Goal: Task Accomplishment & Management: Use online tool/utility

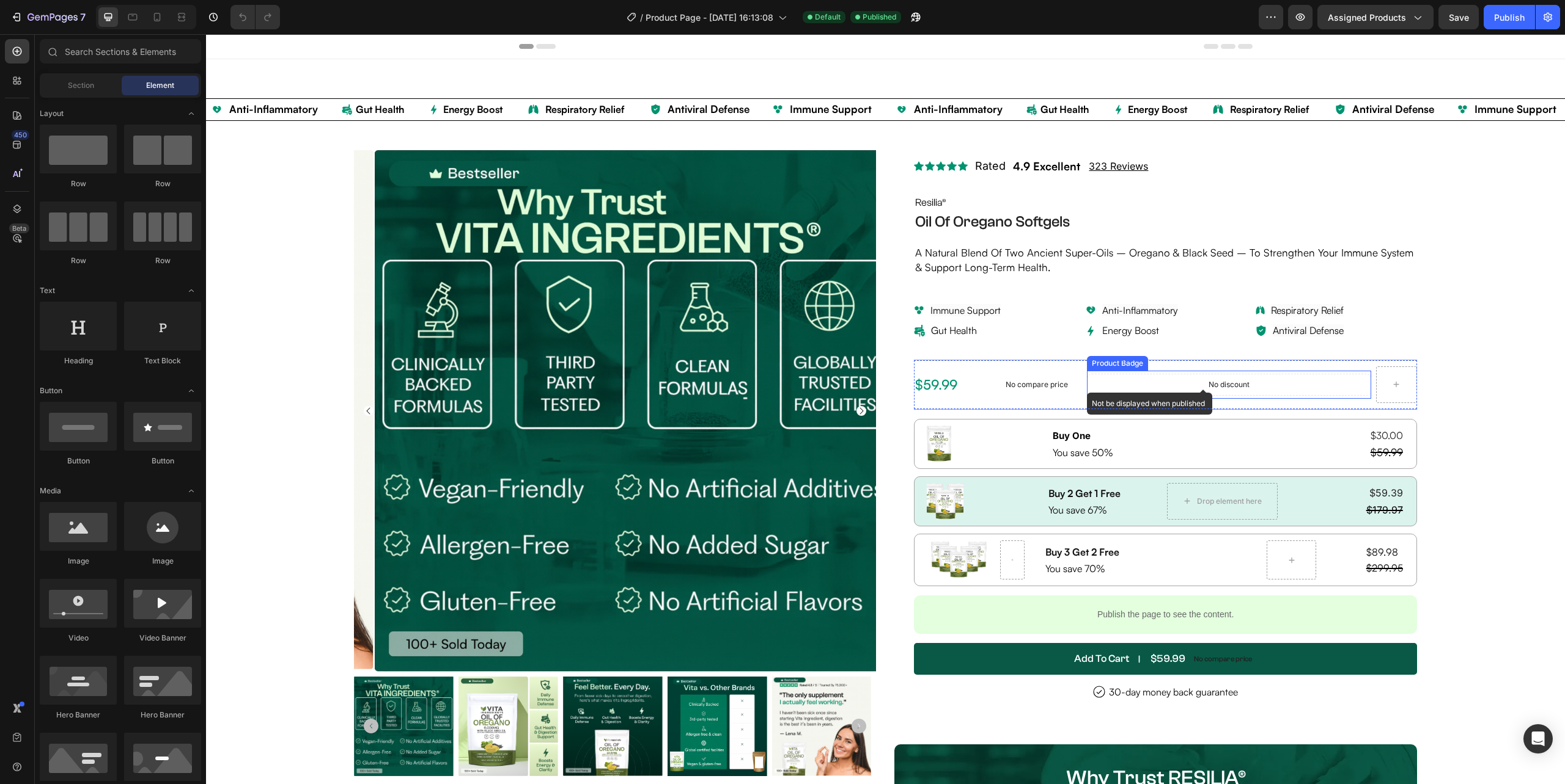
click at [1245, 383] on div "No discount" at bounding box center [1229, 385] width 284 height 21
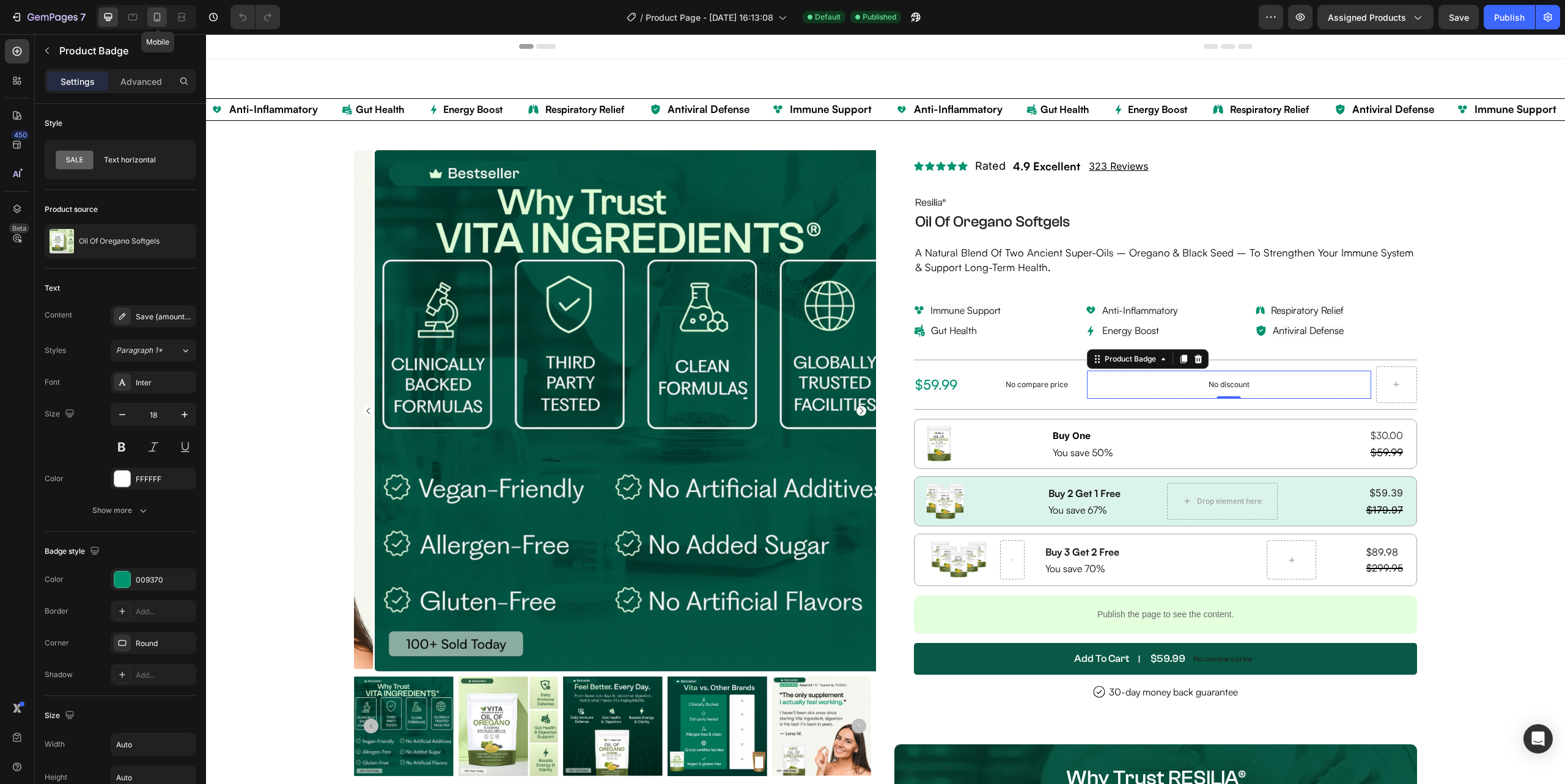
click at [156, 13] on icon at bounding box center [156, 17] width 12 height 12
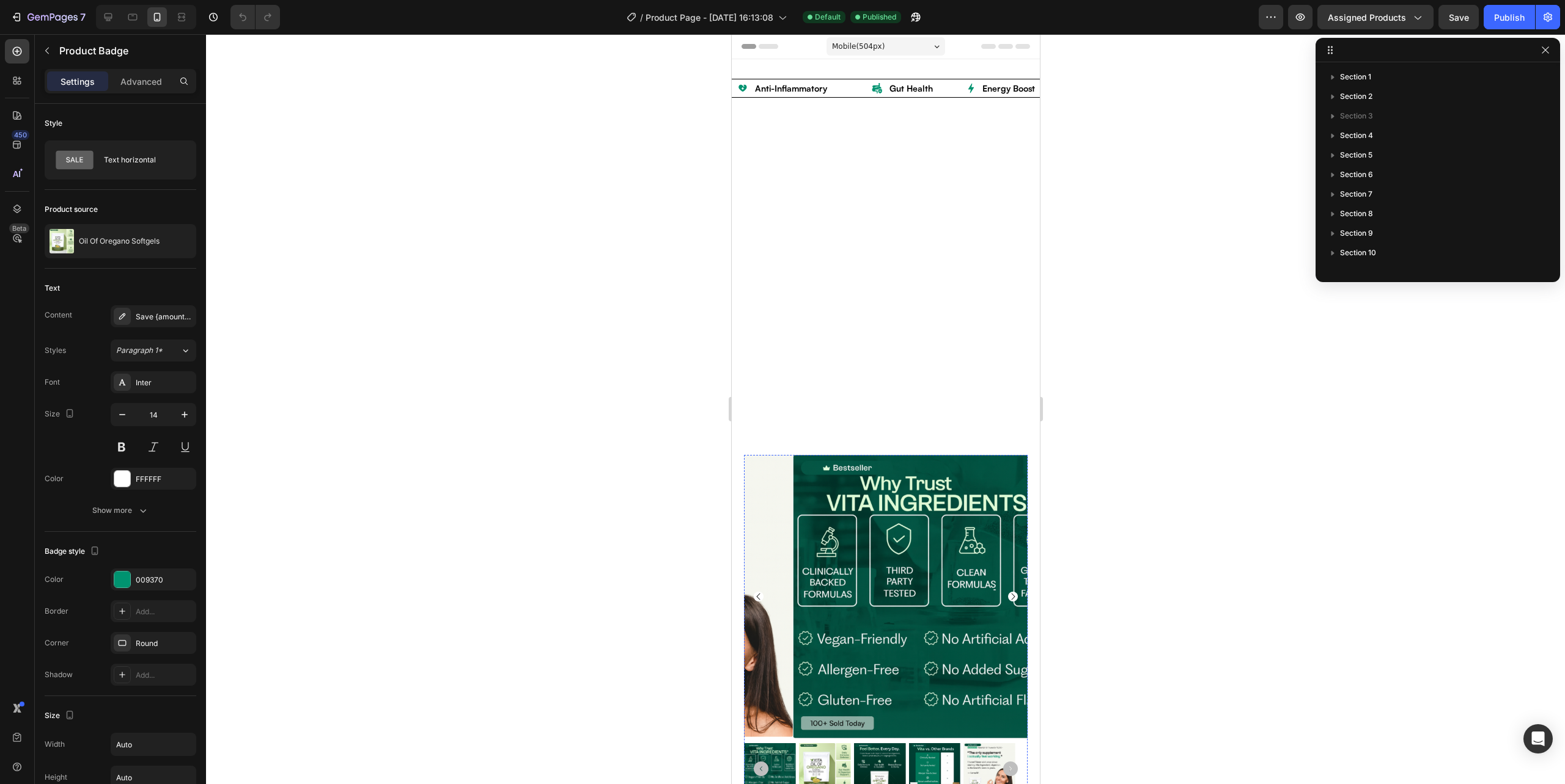
scroll to position [468, 0]
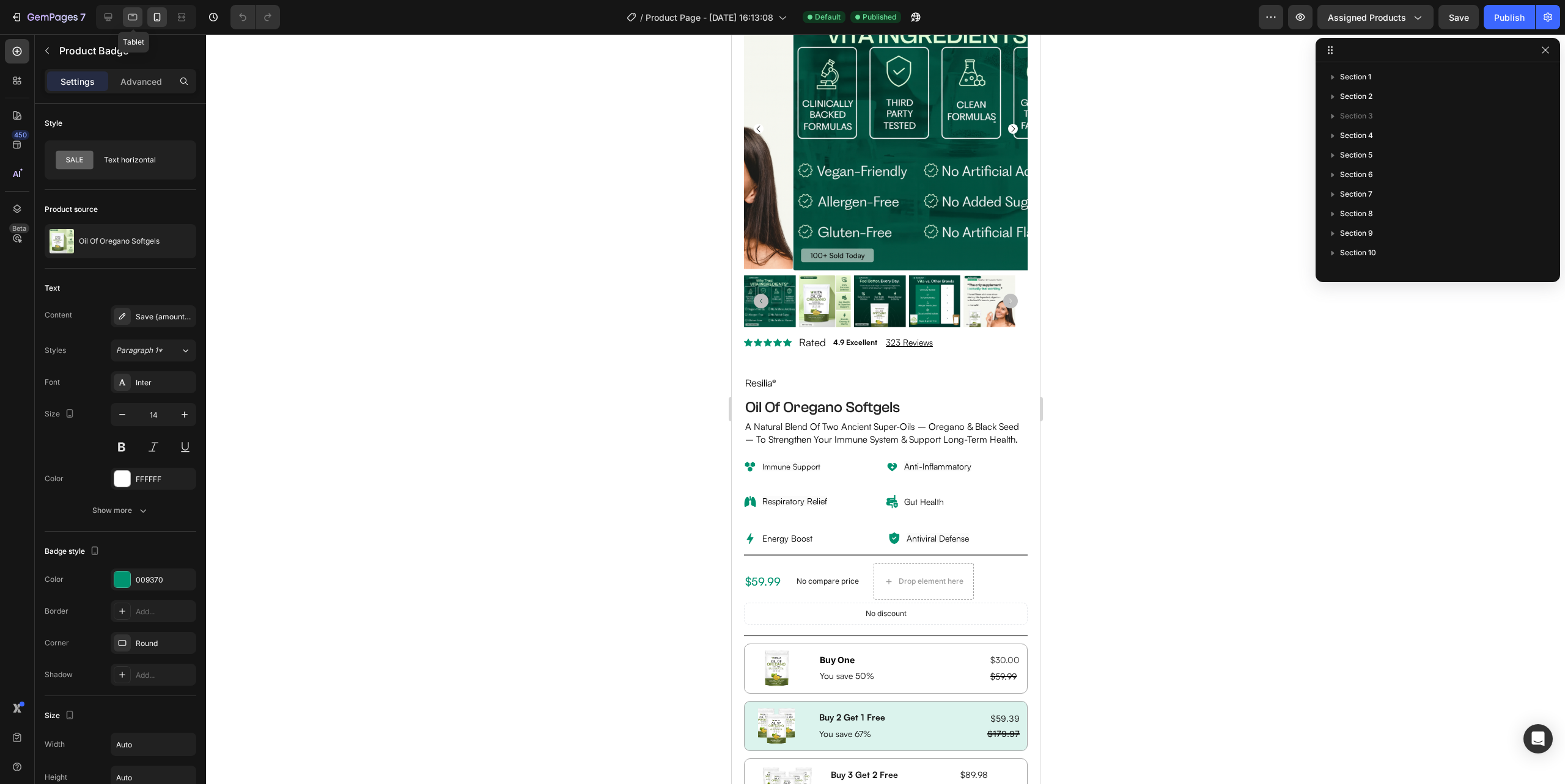
click at [140, 15] on div at bounding box center [133, 17] width 20 height 20
type input "18"
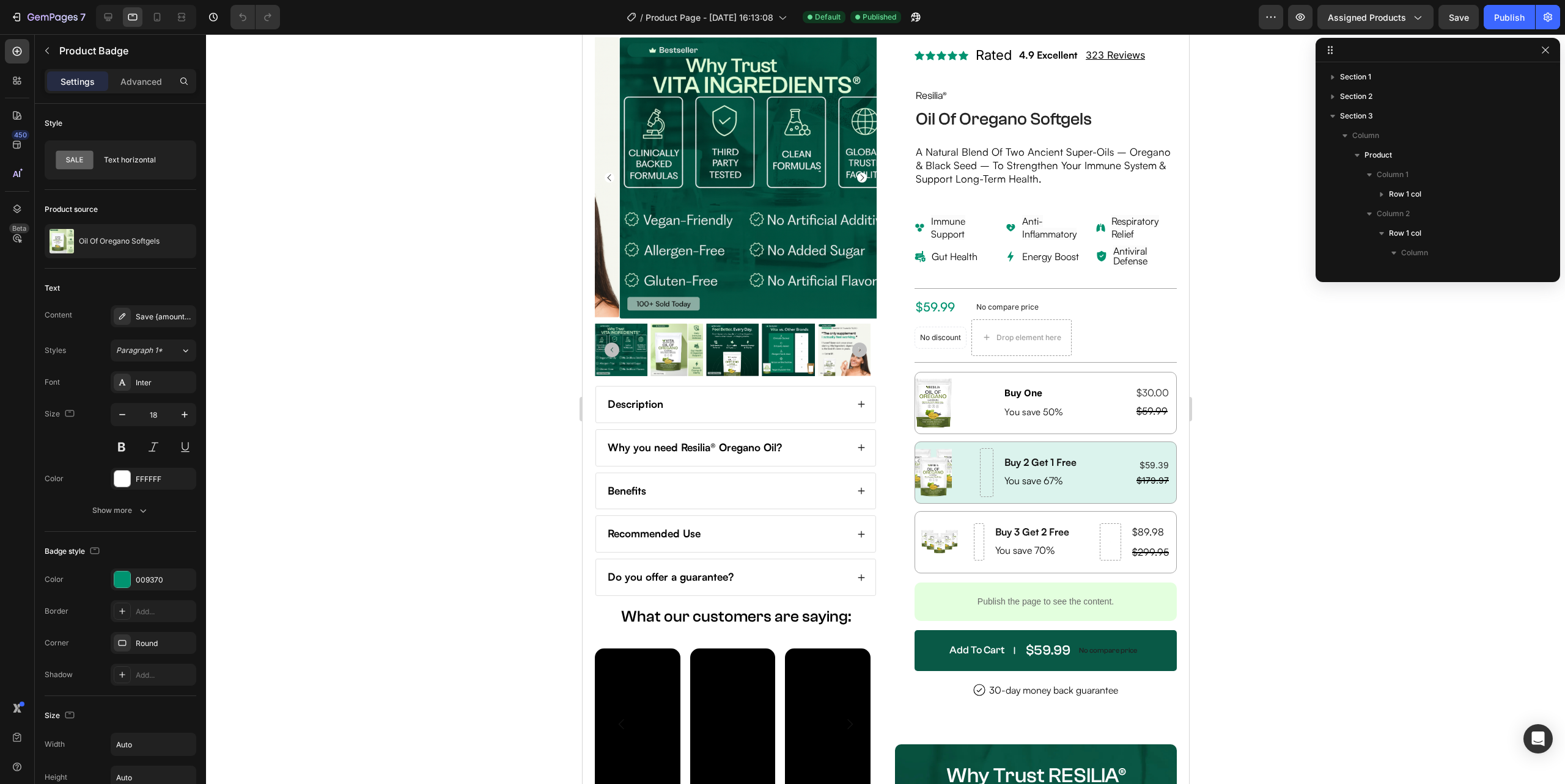
scroll to position [8, 0]
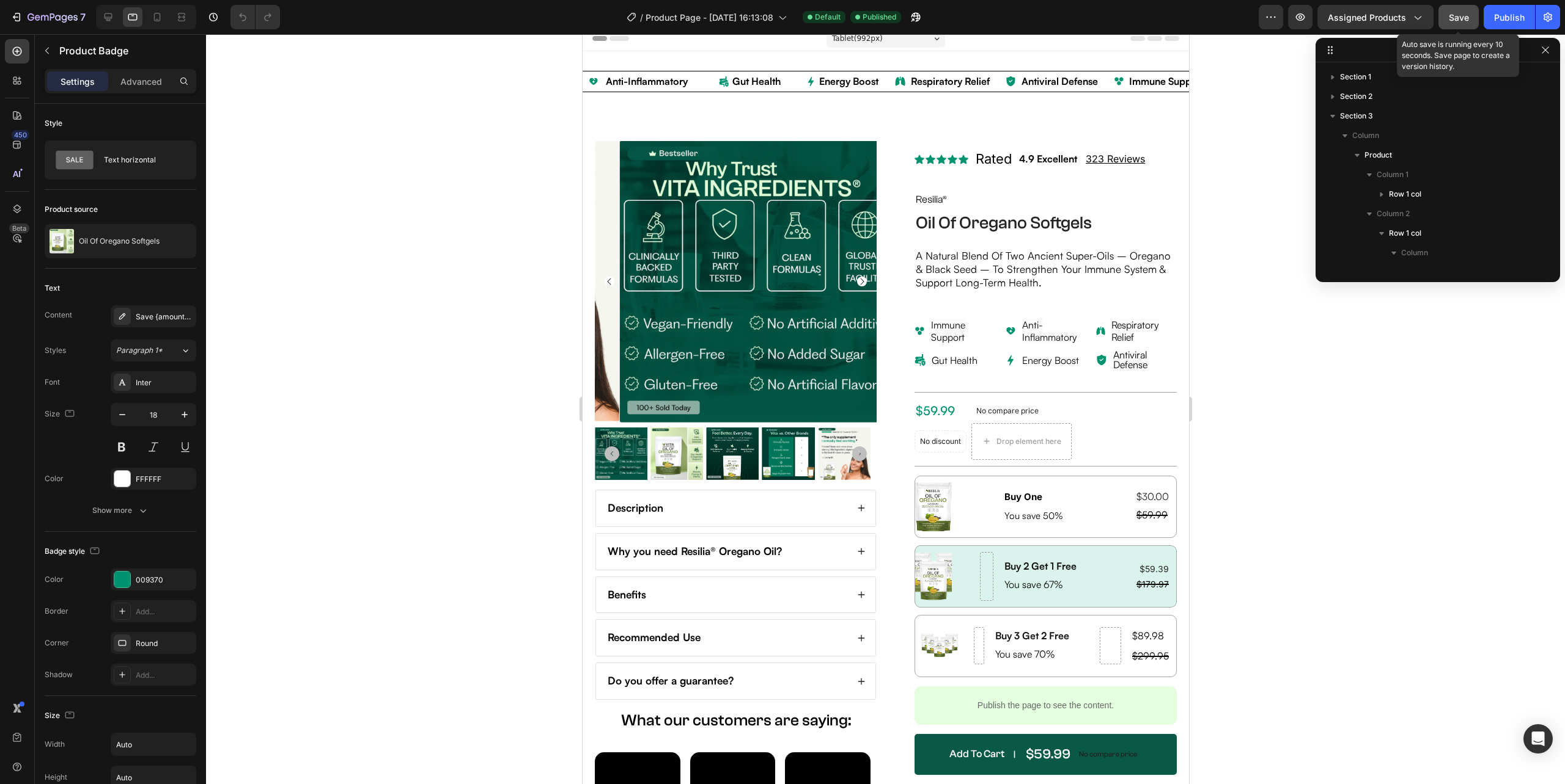
click at [1461, 13] on span "Save" at bounding box center [1458, 17] width 20 height 10
click at [1504, 12] on div "Publish" at bounding box center [1509, 17] width 31 height 13
click at [1463, 18] on span "Save" at bounding box center [1458, 17] width 20 height 10
click at [436, 360] on div at bounding box center [885, 408] width 1359 height 750
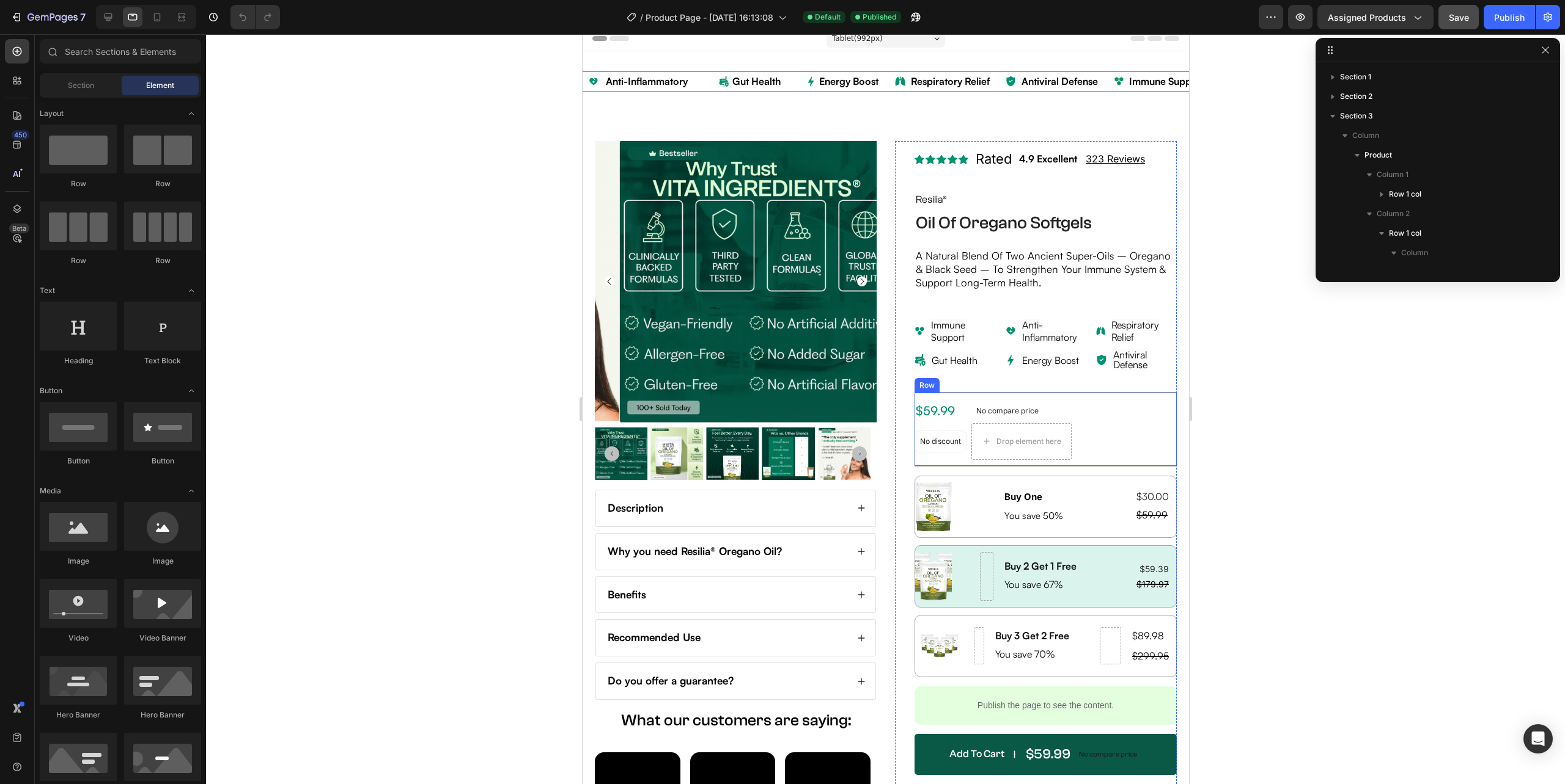
click at [1071, 452] on div "$59.99 Product Price Product Price No compare price Product Price No discount N…" at bounding box center [1045, 429] width 262 height 75
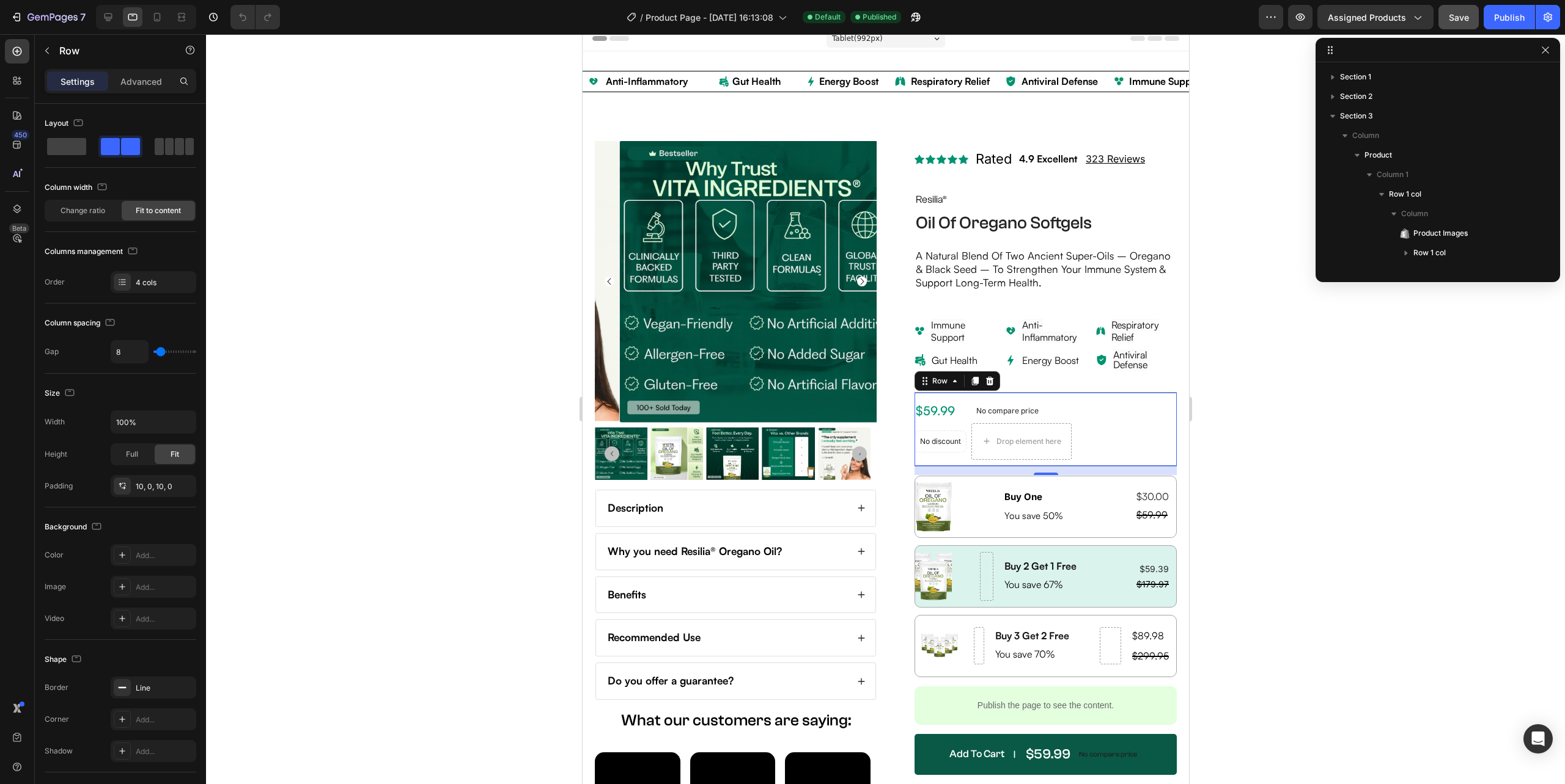
click at [971, 446] on div "Drop element here" at bounding box center [1020, 442] width 99 height 20
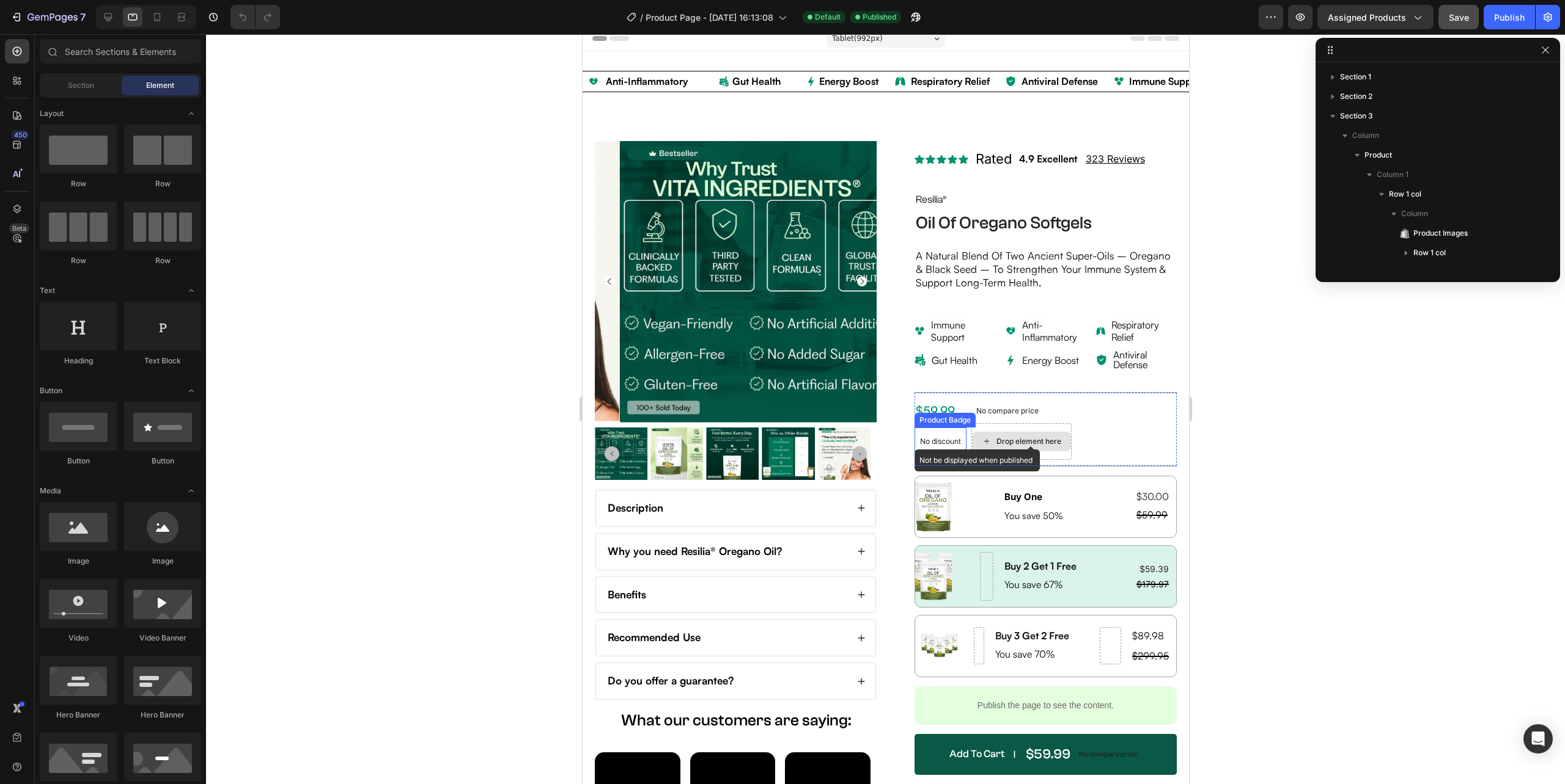
scroll to position [759, 0]
click at [929, 443] on p "No discount" at bounding box center [939, 441] width 41 height 11
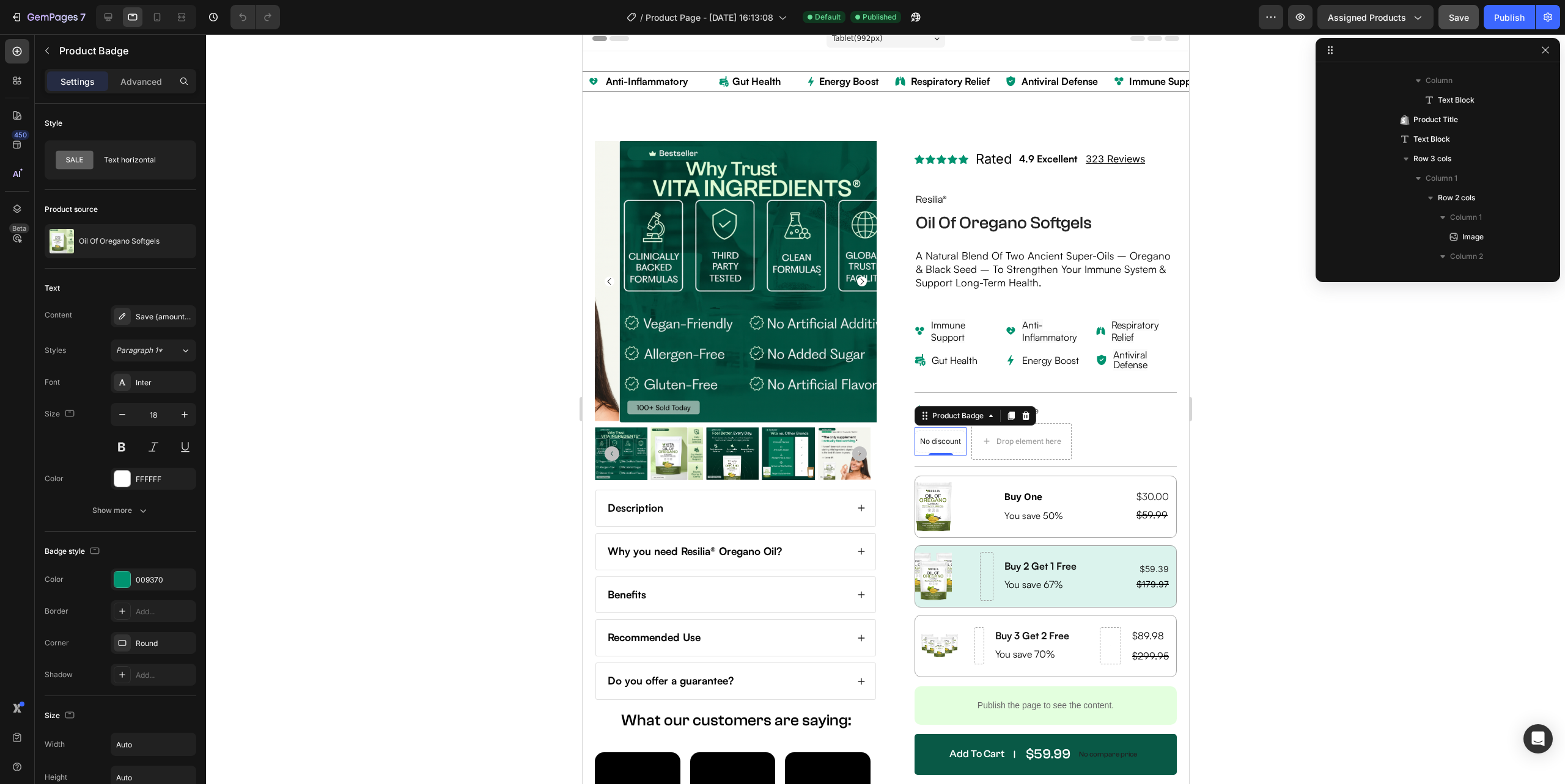
scroll to position [1639, 0]
click at [1526, 160] on icon "button" at bounding box center [1527, 159] width 7 height 6
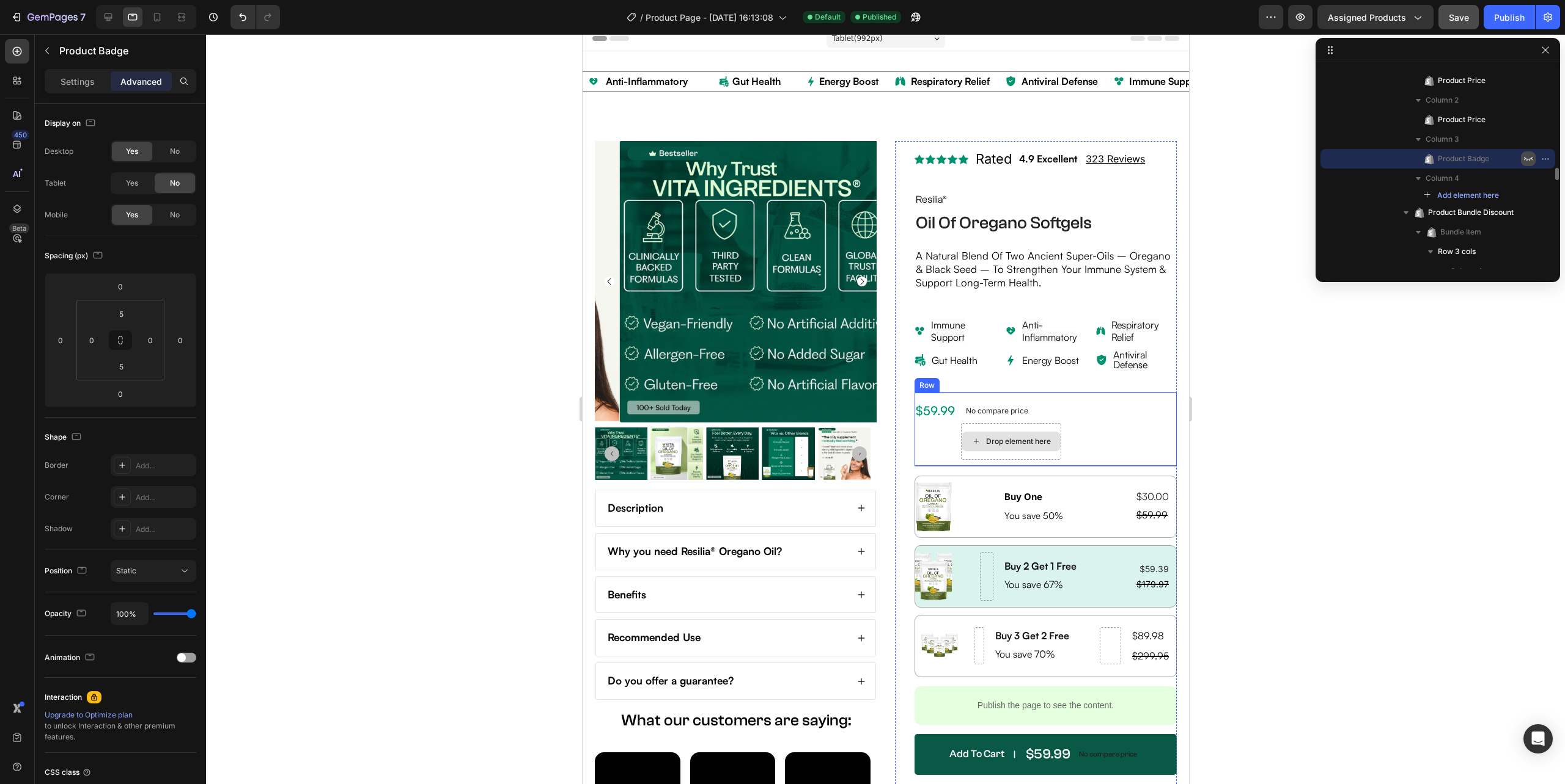
click at [1042, 430] on div "Drop element here" at bounding box center [1010, 441] width 101 height 37
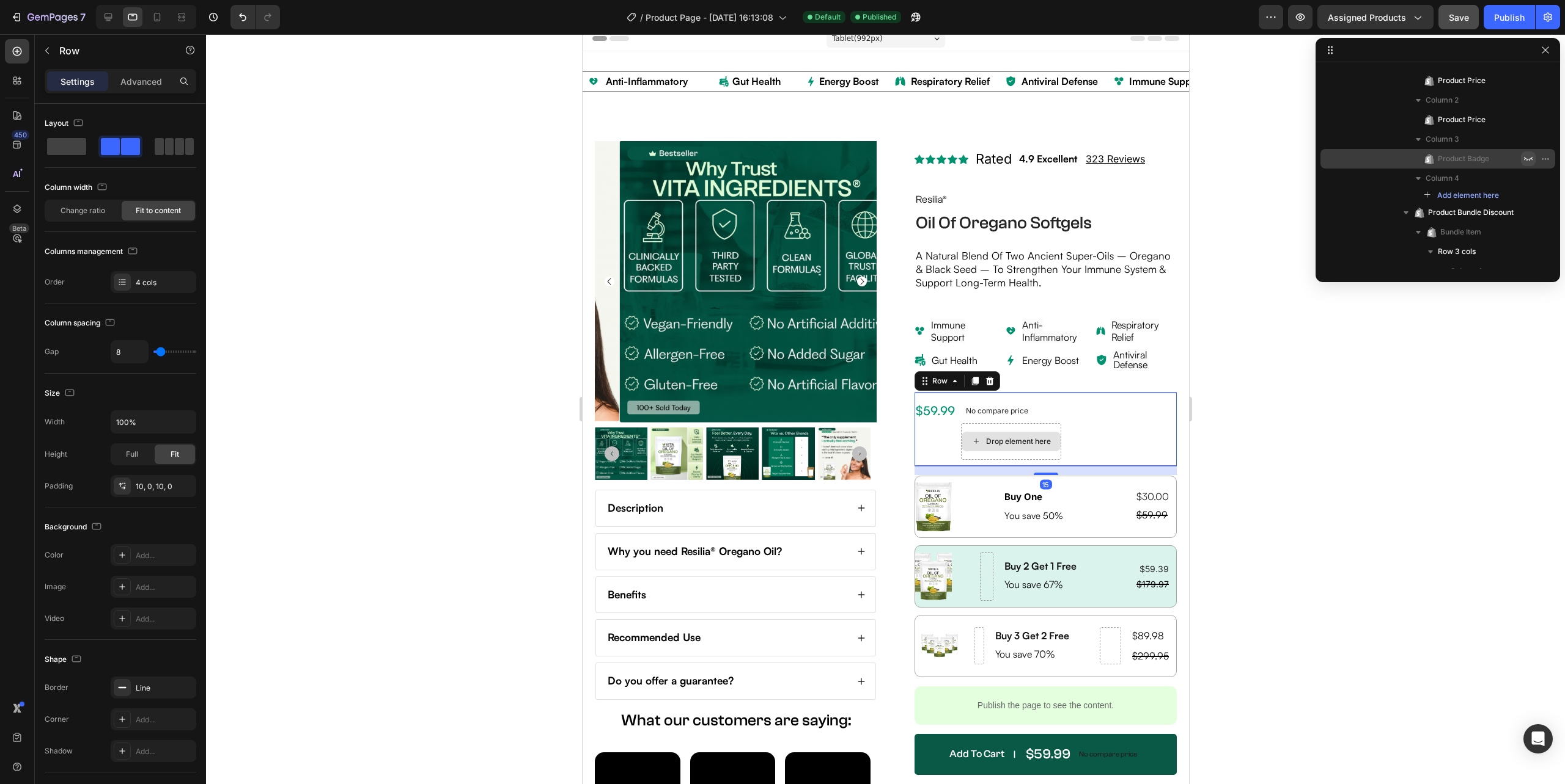
scroll to position [1521, 0]
click at [914, 435] on div "No discount Not be displayed when published Product Badge" at bounding box center [935, 441] width 42 height 37
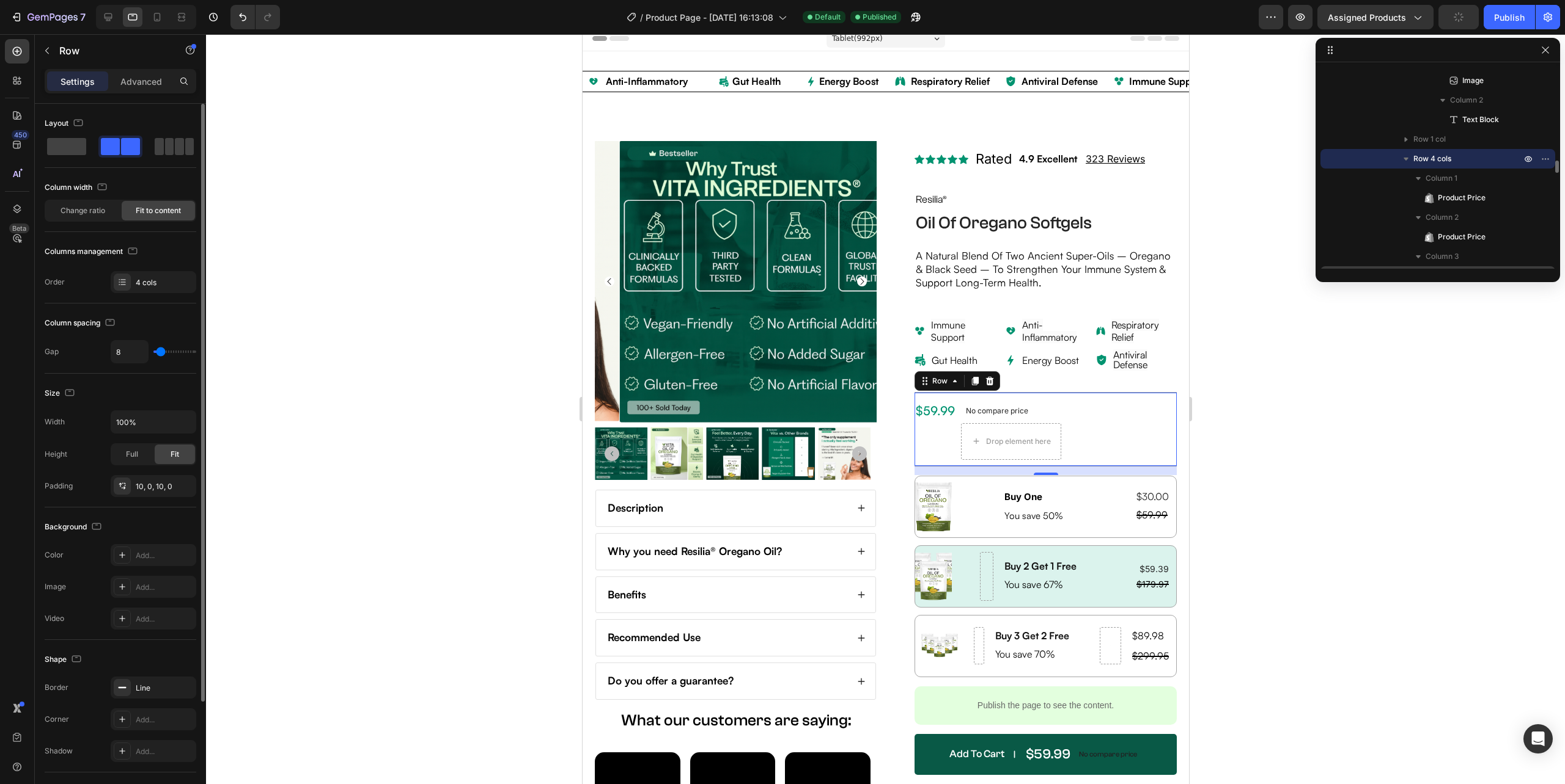
click at [124, 139] on span at bounding box center [130, 146] width 19 height 17
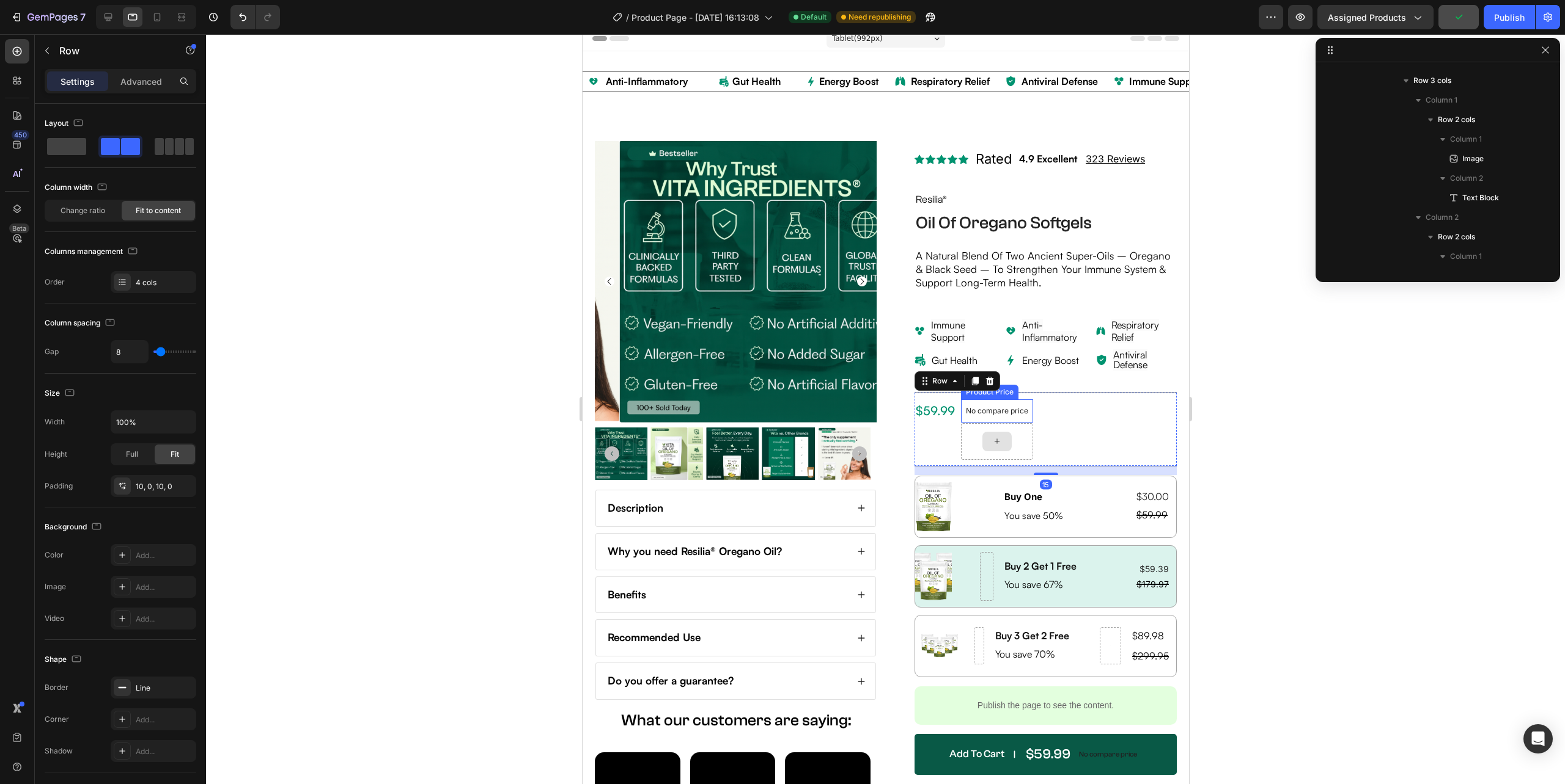
scroll to position [2206, 0]
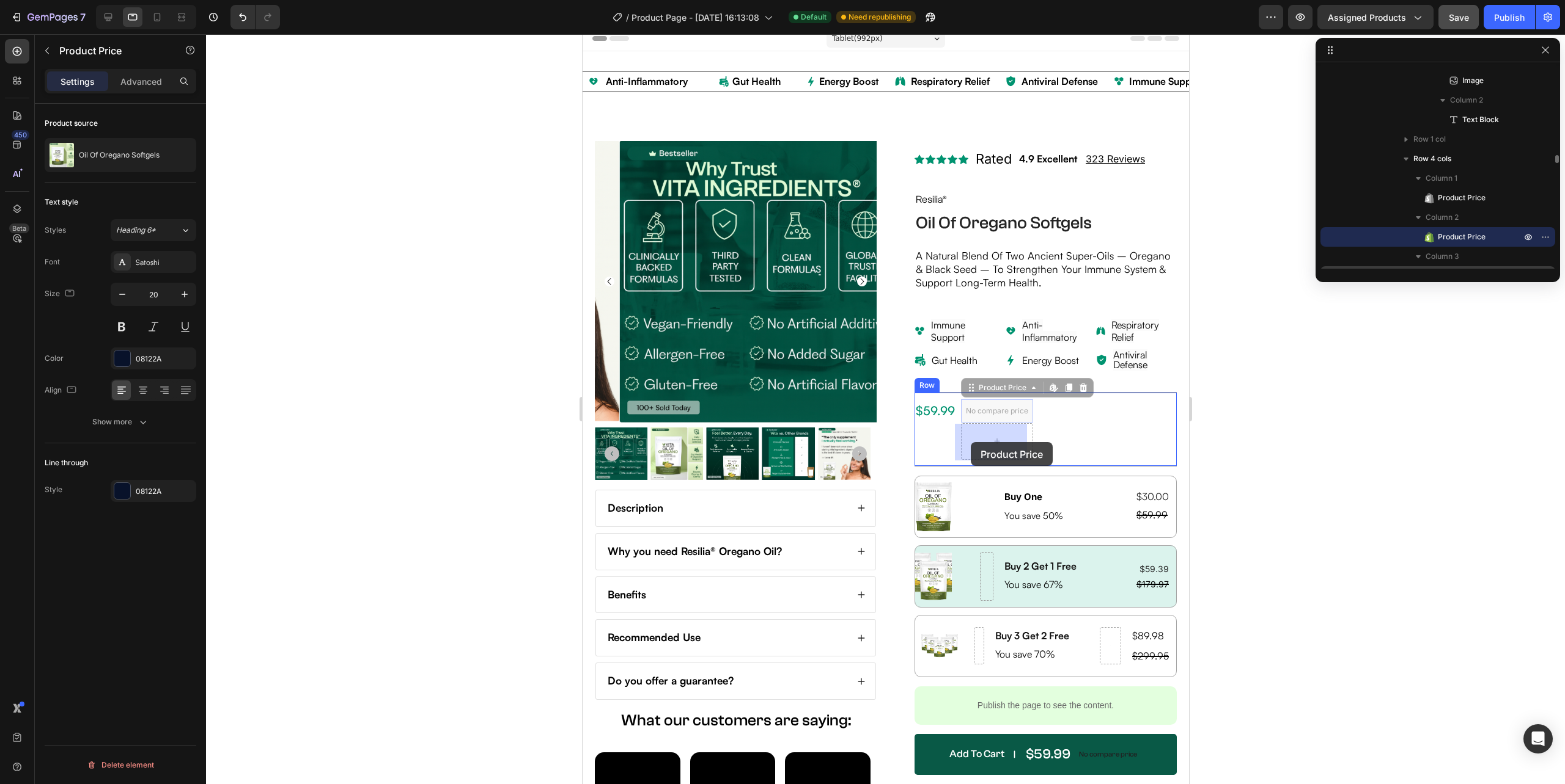
drag, startPoint x: 963, startPoint y: 411, endPoint x: 970, endPoint y: 442, distance: 31.8
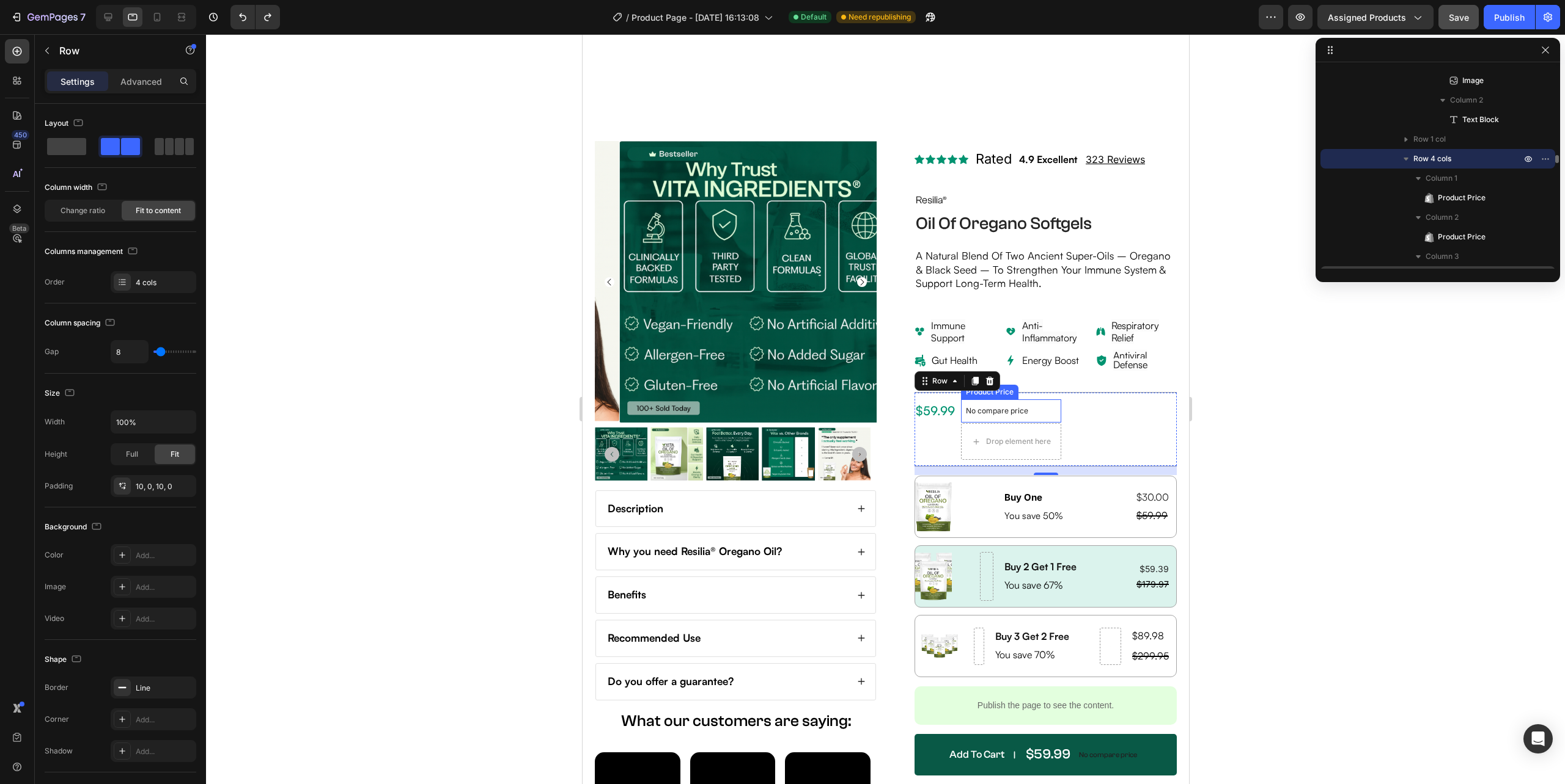
scroll to position [455, 0]
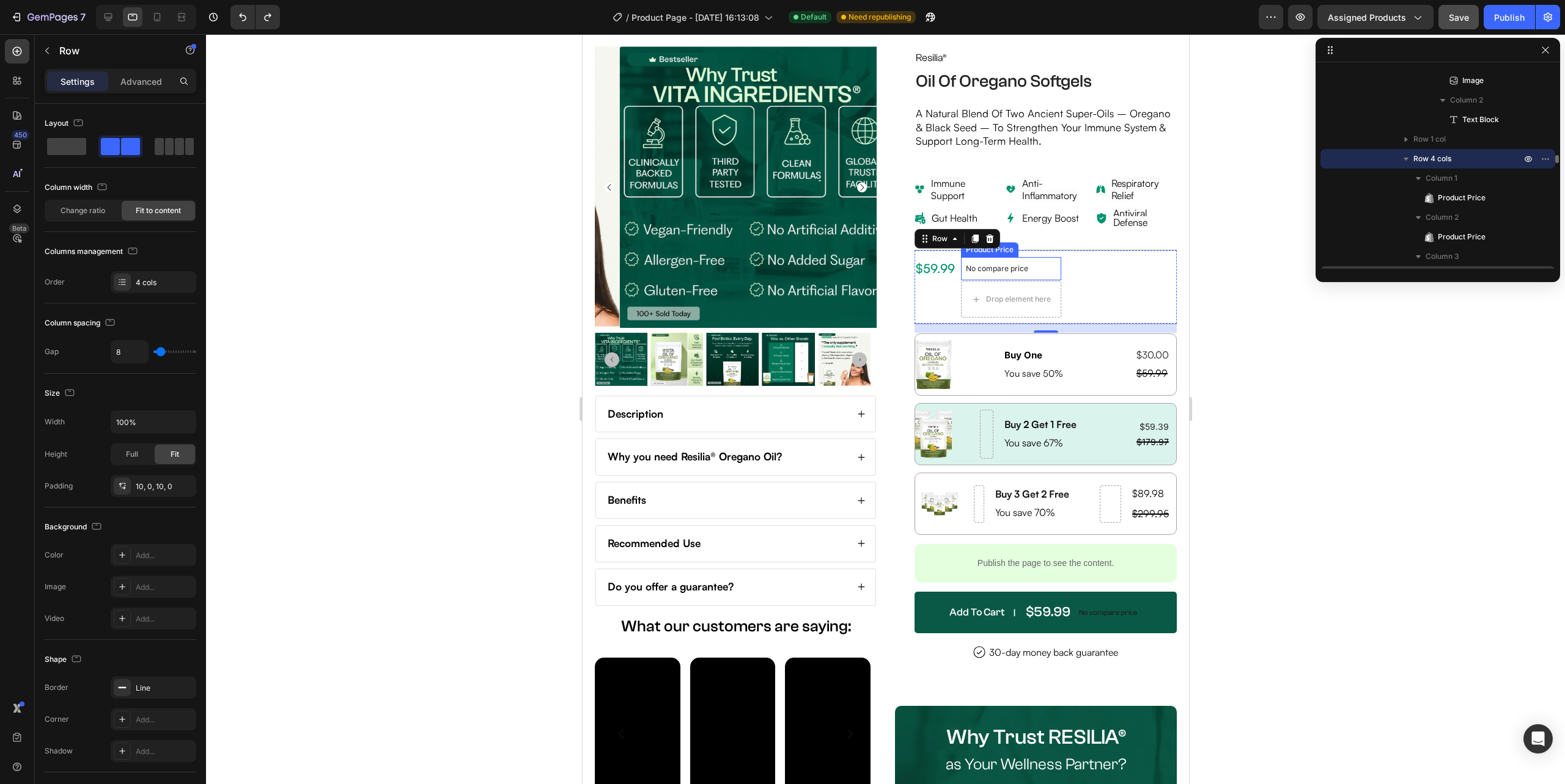
click at [970, 269] on p "No compare price" at bounding box center [1010, 268] width 91 height 7
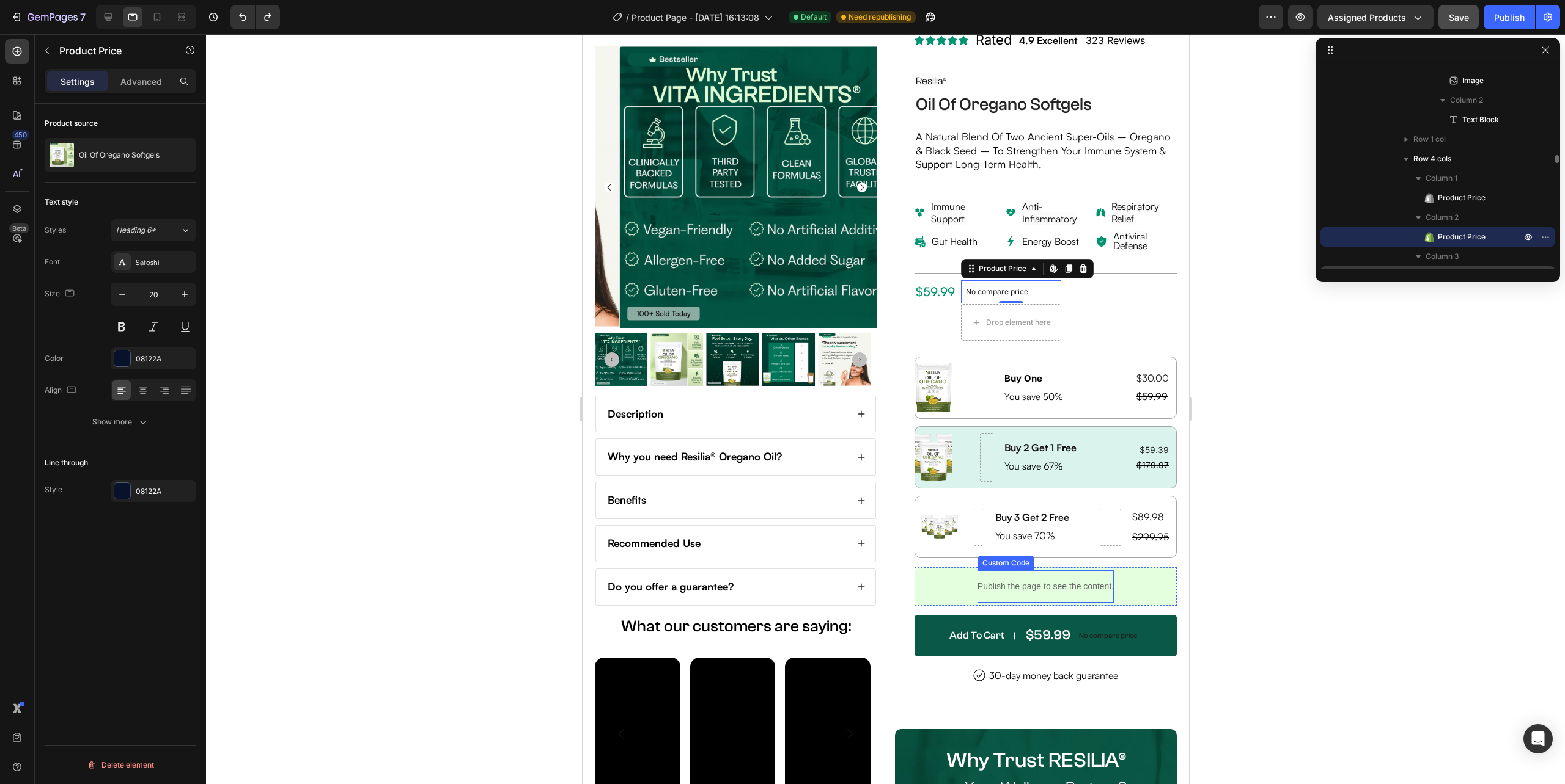
scroll to position [375, 0]
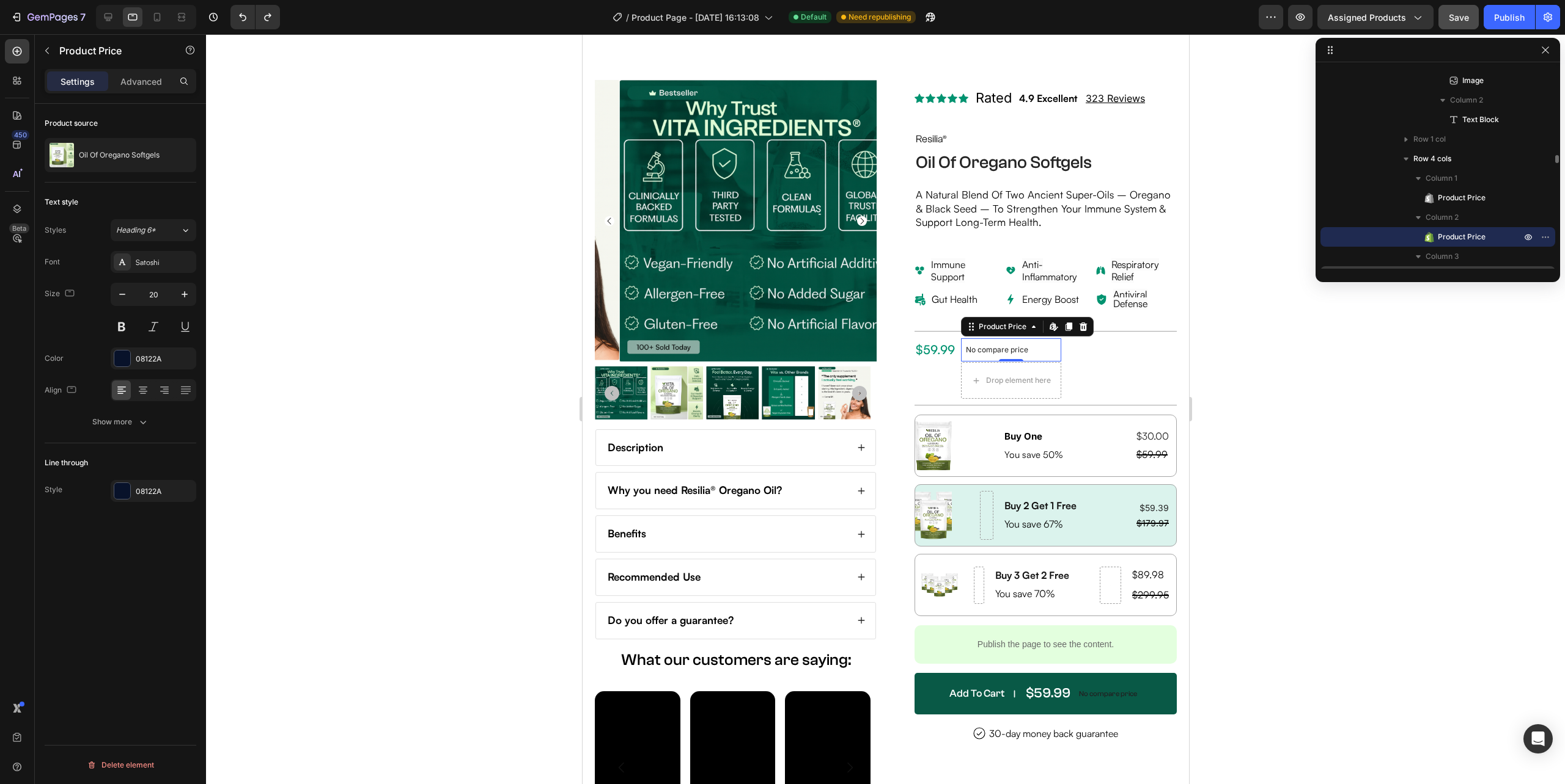
click at [1230, 520] on div at bounding box center [885, 408] width 1359 height 750
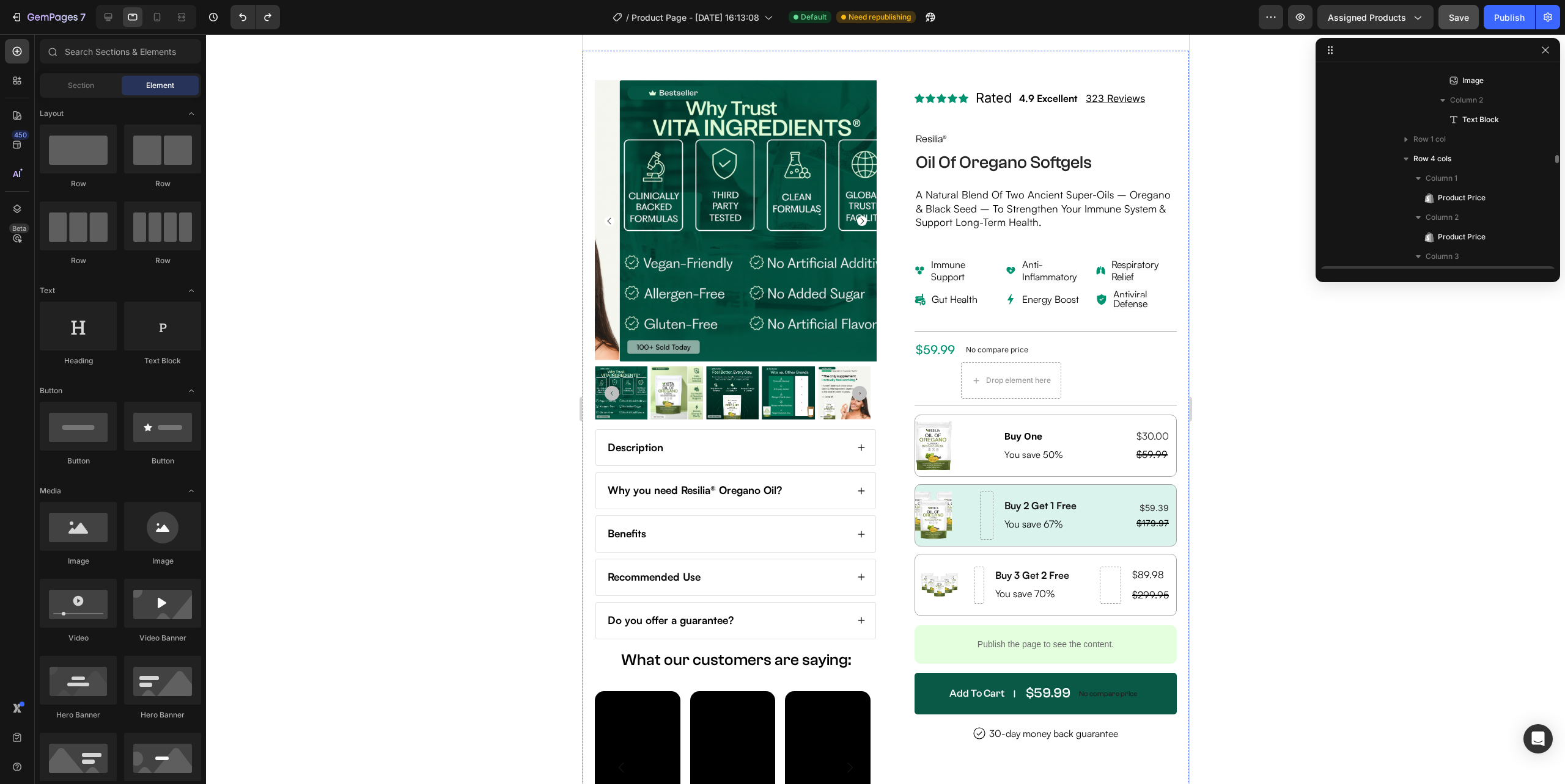
scroll to position [517, 0]
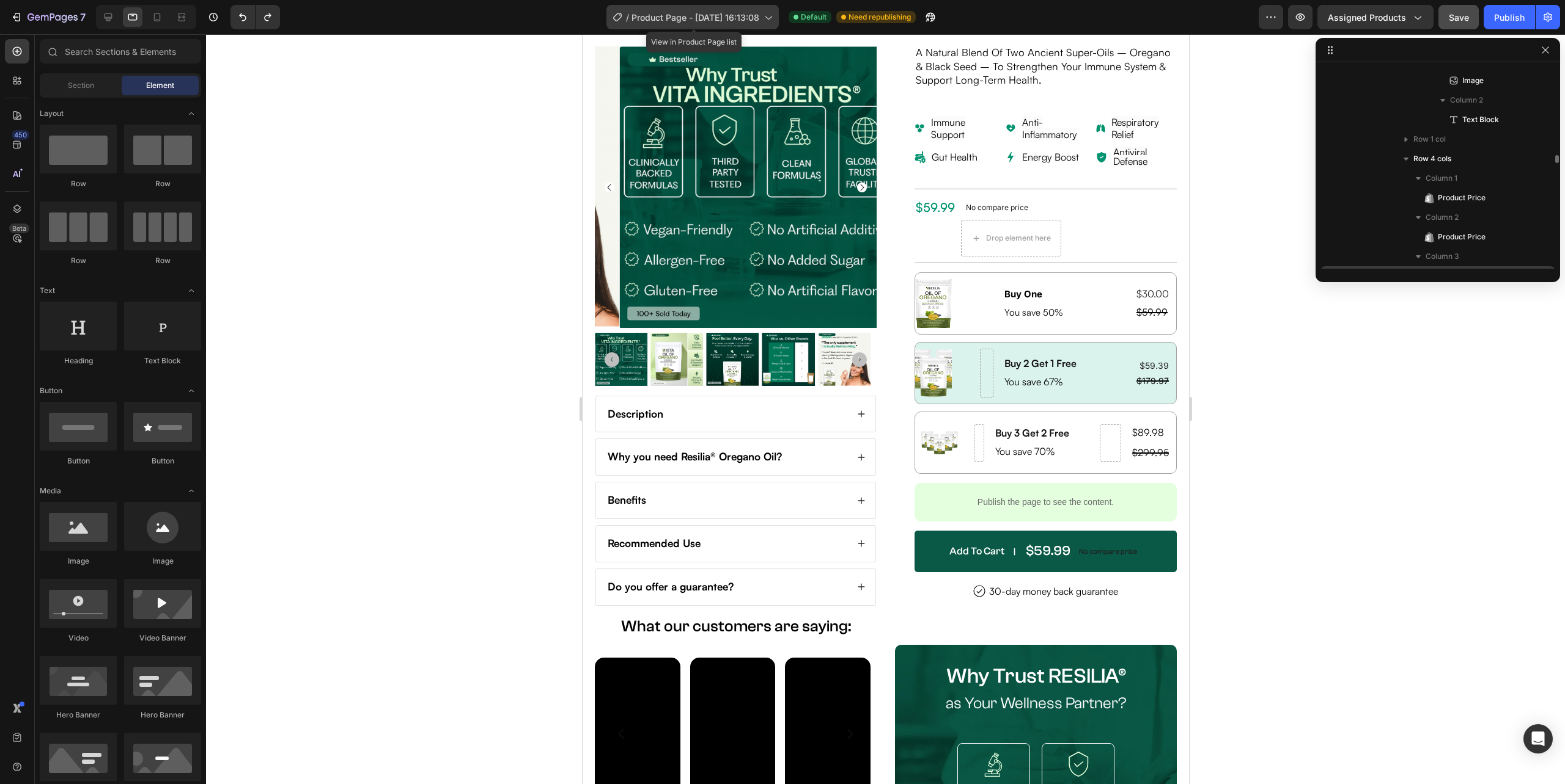
click at [746, 13] on span "Product Page - [DATE] 16:13:08" at bounding box center [695, 17] width 128 height 13
click at [99, 55] on input "text" at bounding box center [121, 51] width 161 height 25
click at [1272, 545] on div at bounding box center [885, 408] width 1359 height 750
click at [1461, 23] on button "Save" at bounding box center [1458, 17] width 40 height 25
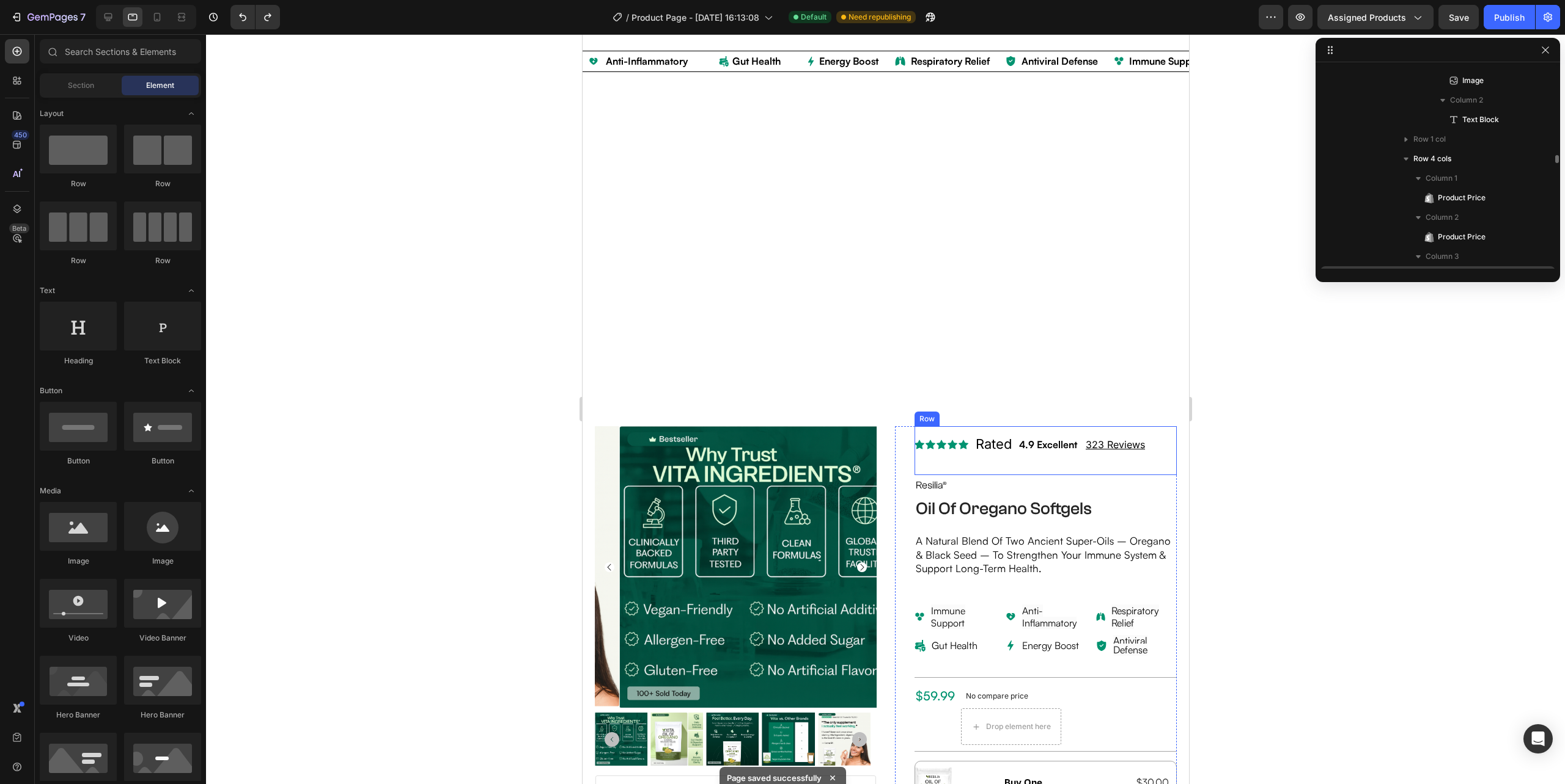
scroll to position [0, 0]
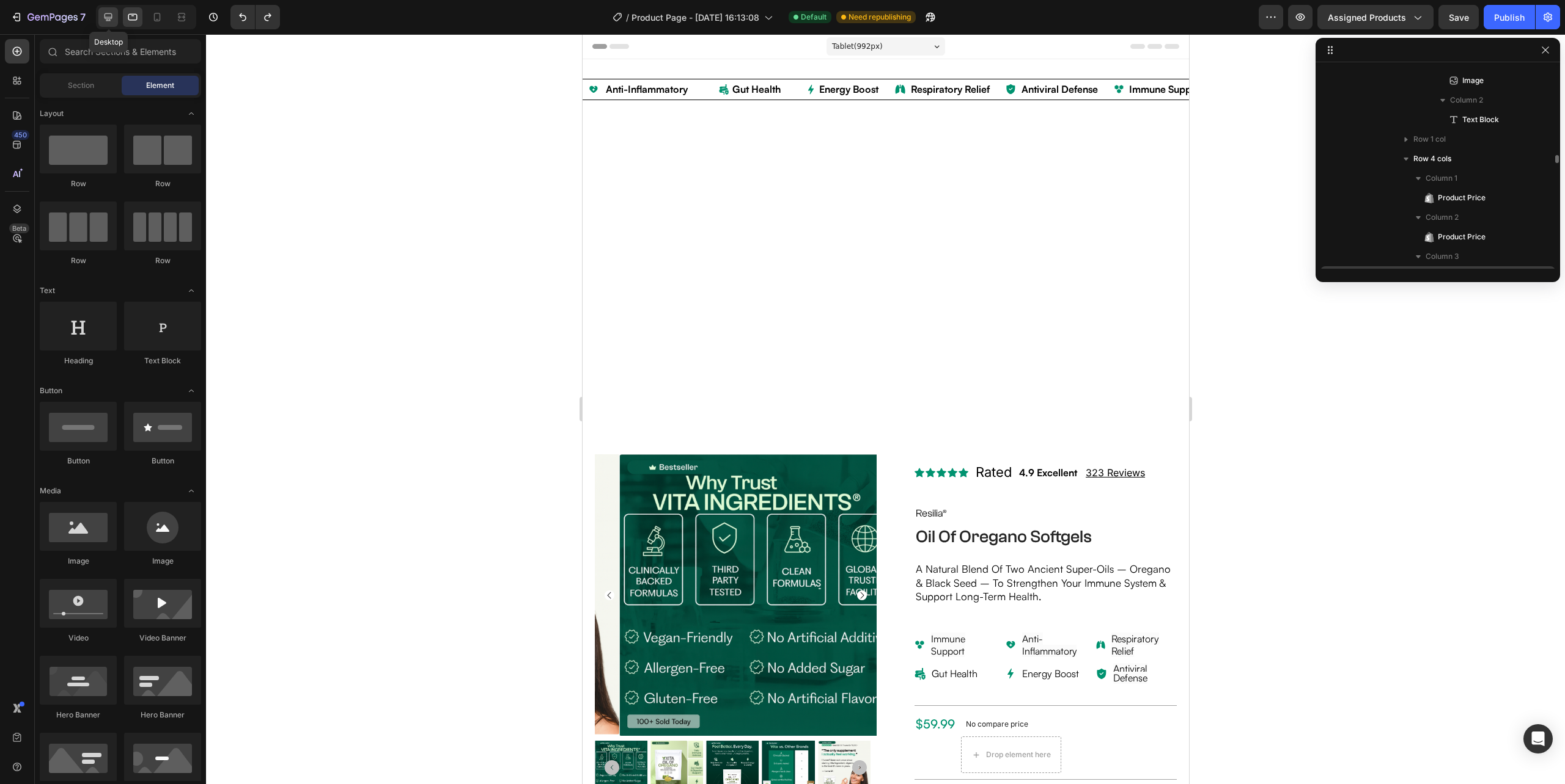
click at [108, 12] on icon at bounding box center [108, 17] width 12 height 12
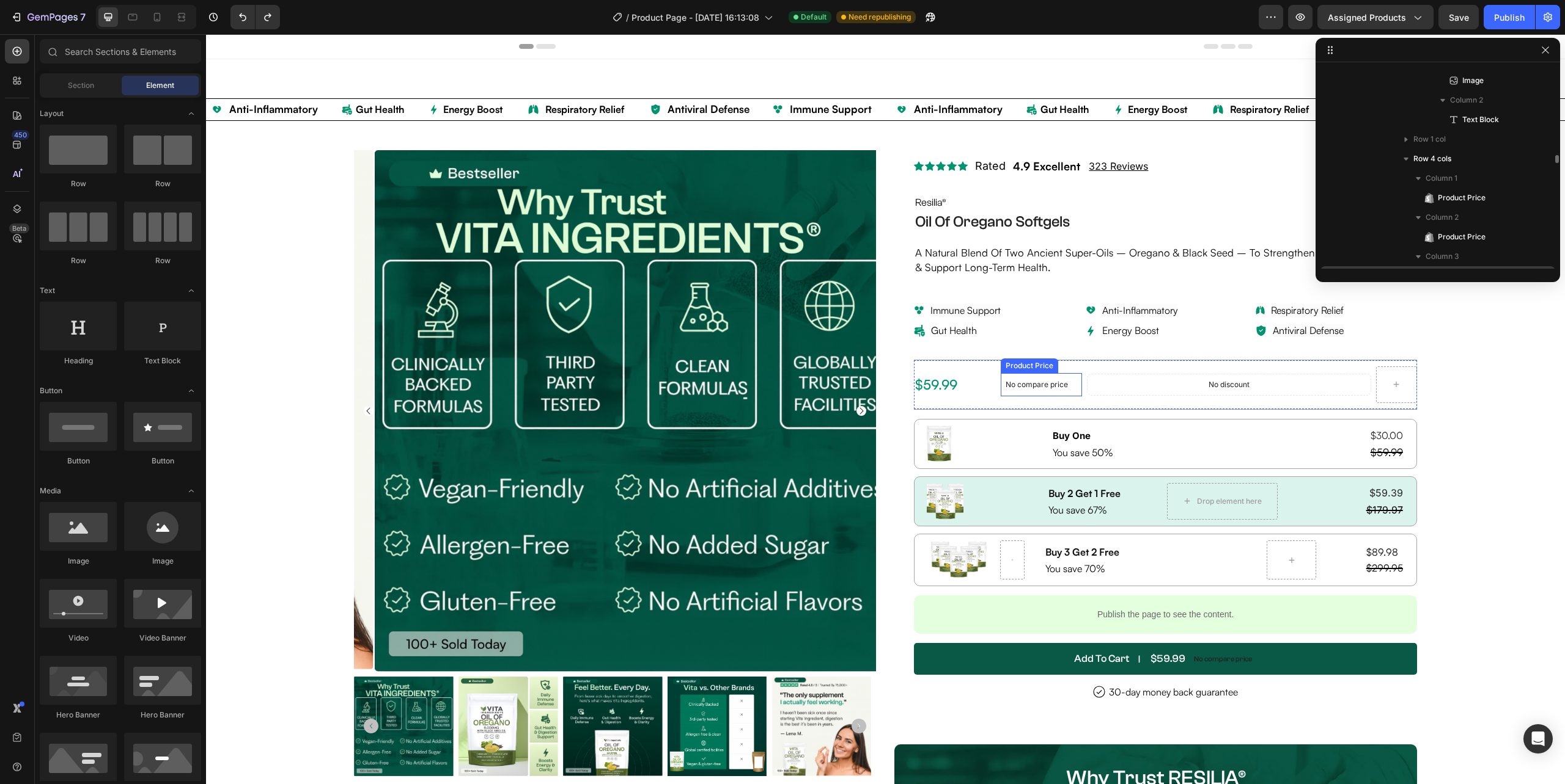
click at [1001, 388] on div "No compare price" at bounding box center [1042, 385] width 82 height 17
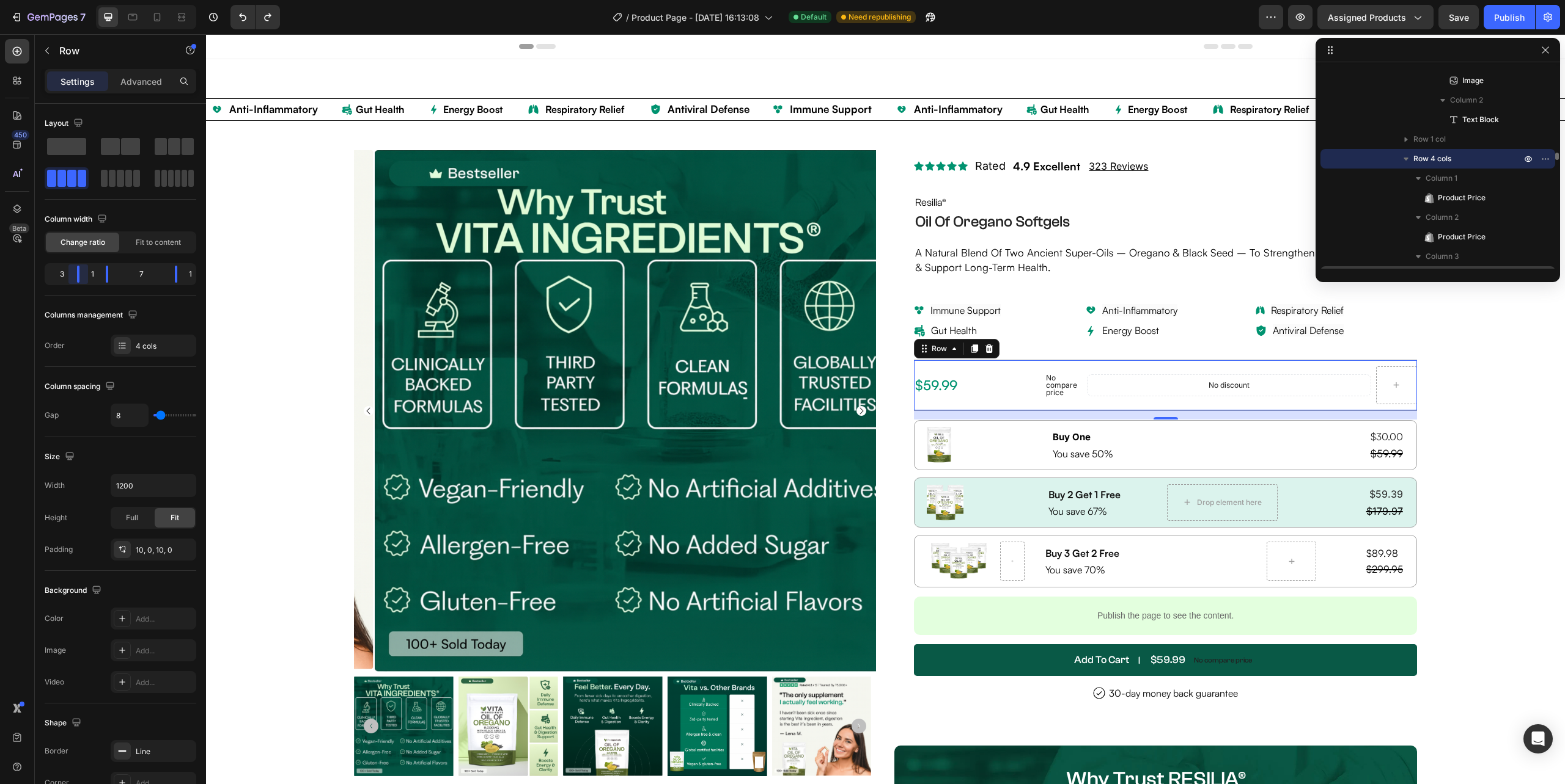
drag, startPoint x: 71, startPoint y: 273, endPoint x: 80, endPoint y: 274, distance: 9.1
click at [80, 0] on body "7 Version history / Product Page - [DATE] 16:13:08 Default Need republishing Pr…" at bounding box center [782, 0] width 1565 height 0
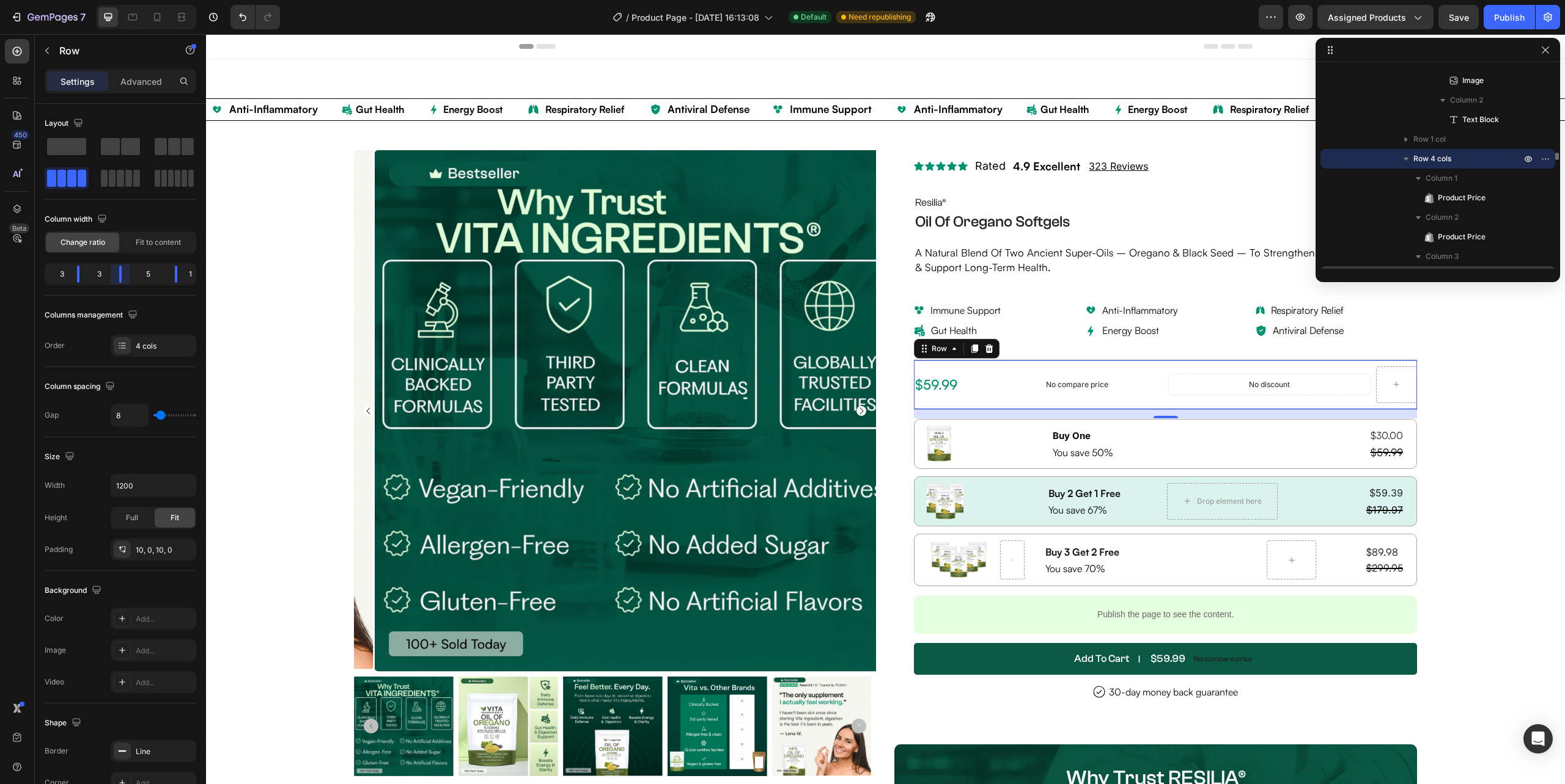
drag, startPoint x: 107, startPoint y: 273, endPoint x: 119, endPoint y: 274, distance: 12.0
click at [119, 0] on body "7 Version history / Product Page - [DATE] 16:13:08 Default Need republishing Pr…" at bounding box center [782, 0] width 1565 height 0
click at [1466, 15] on span "Save" at bounding box center [1458, 17] width 20 height 10
click at [1488, 15] on button "Publish" at bounding box center [1509, 17] width 52 height 25
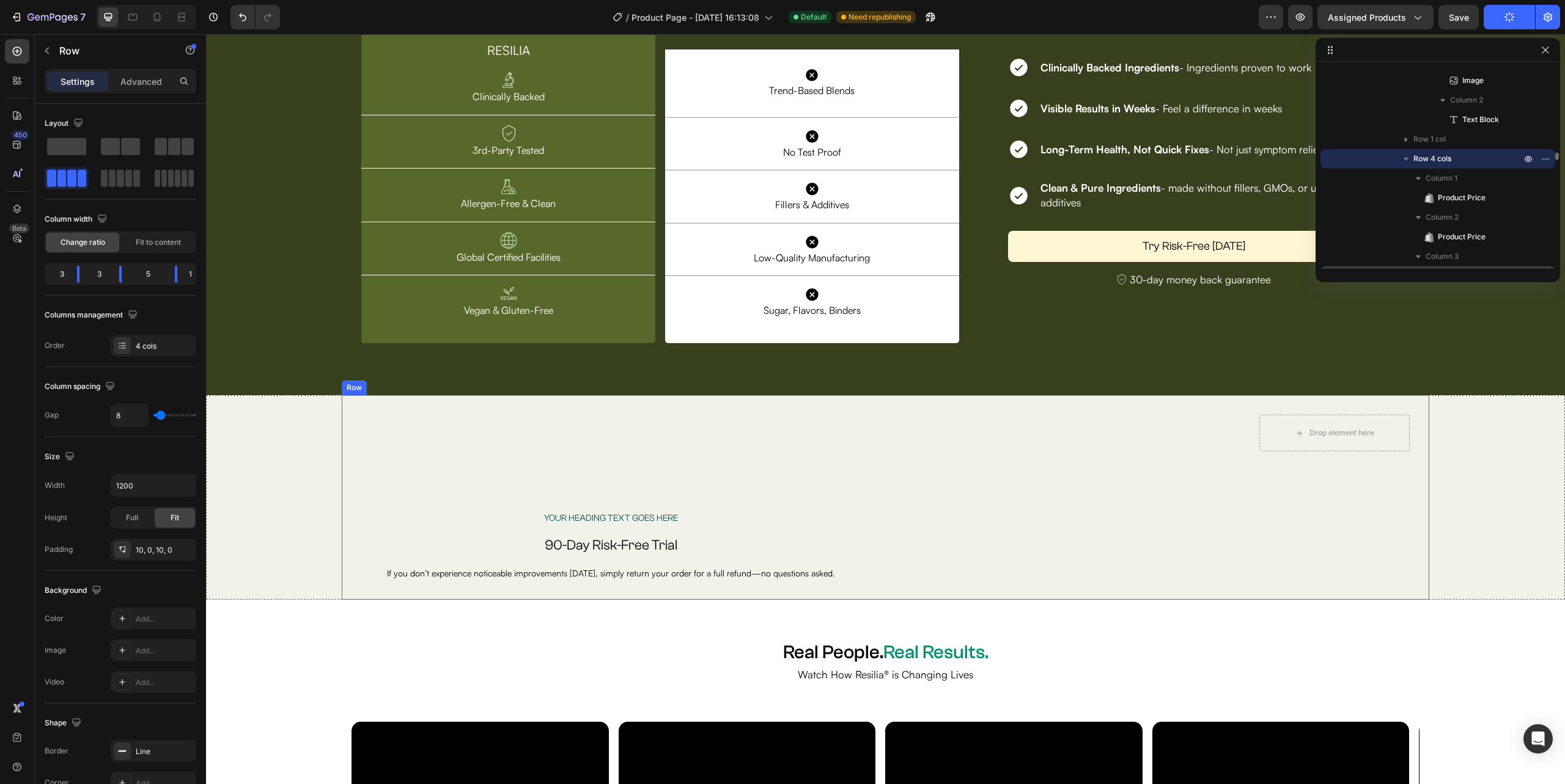
scroll to position [4562, 0]
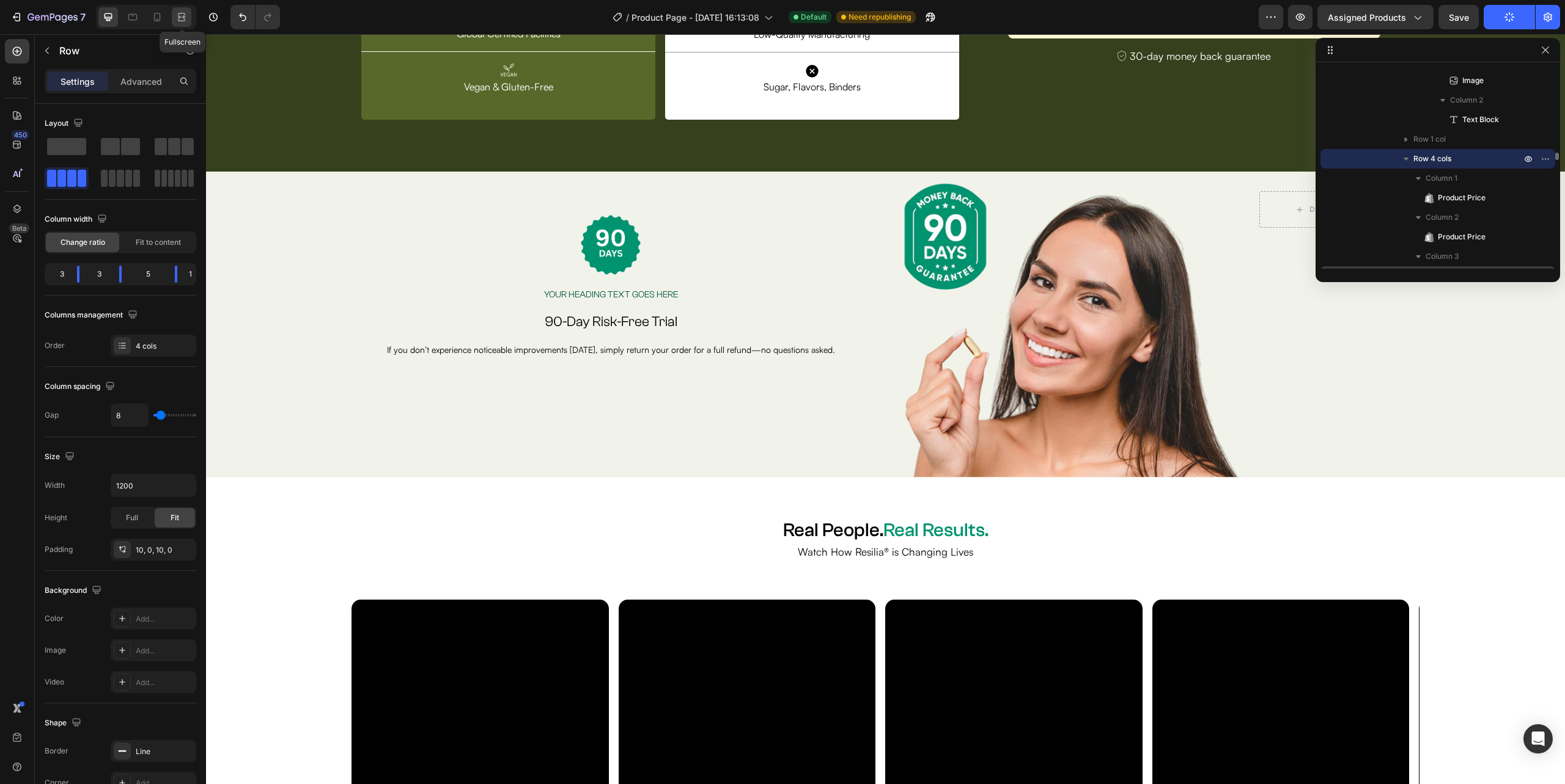
click at [184, 12] on icon at bounding box center [181, 17] width 12 height 12
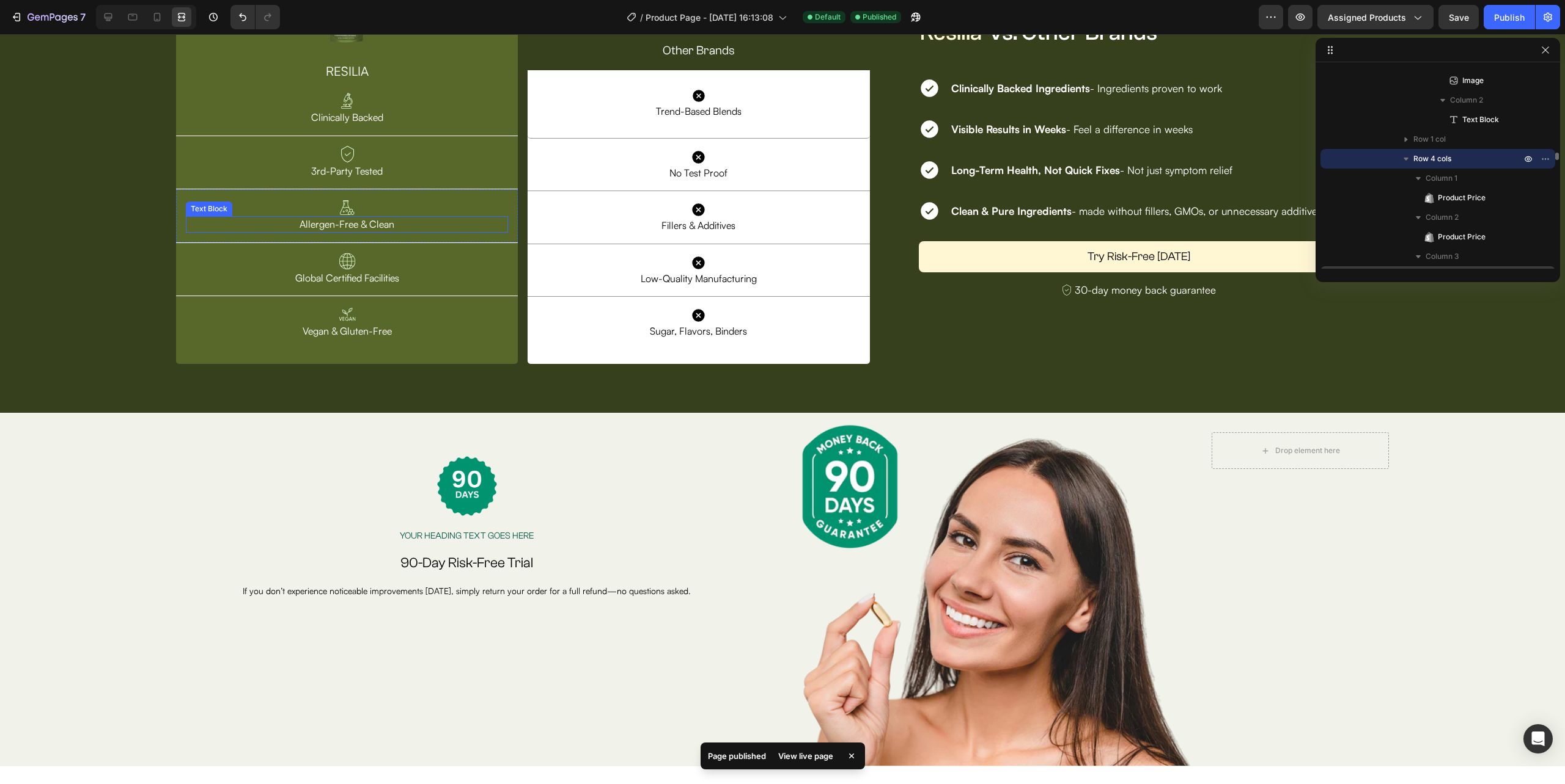
scroll to position [4236, 0]
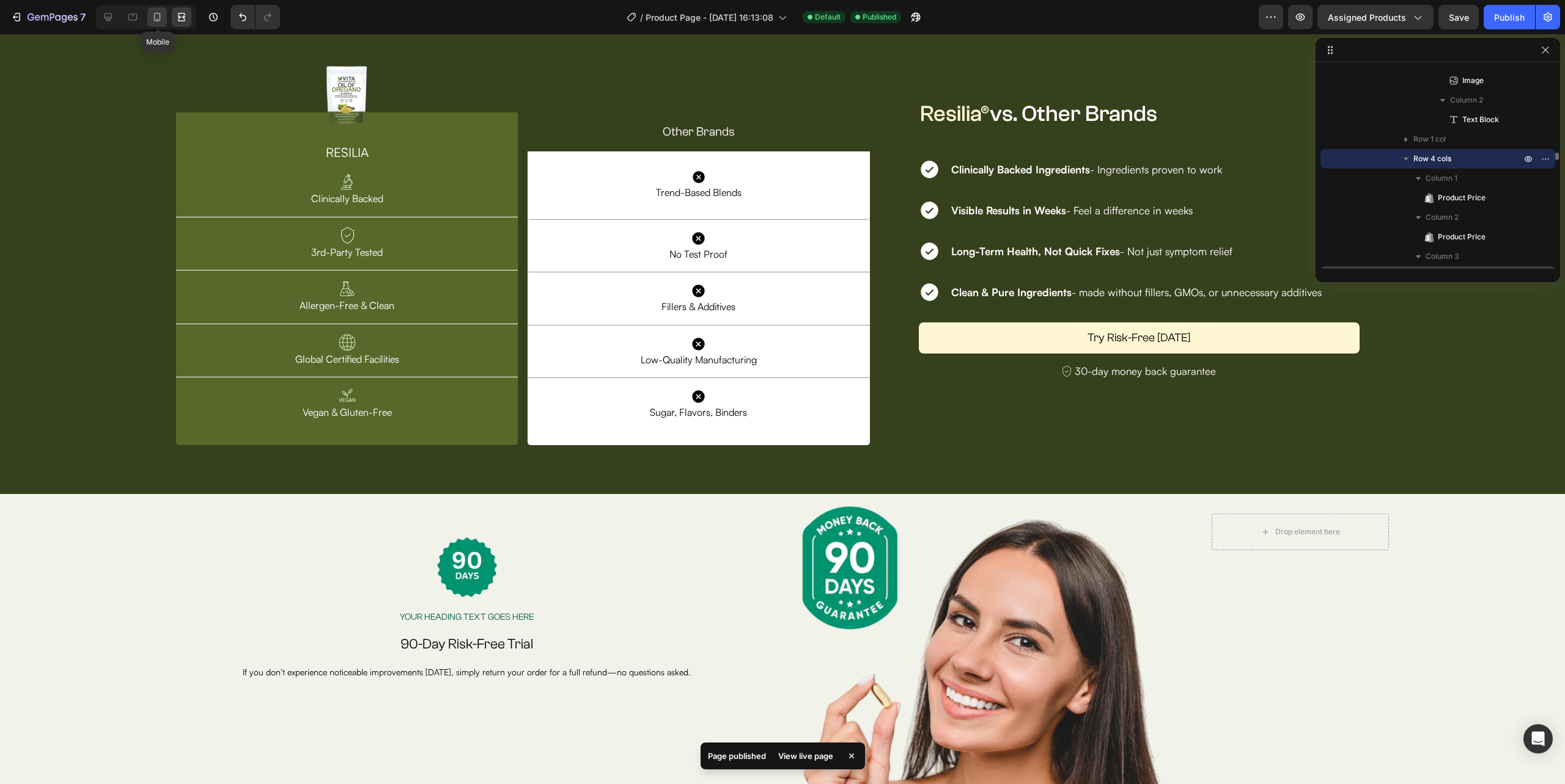
click at [158, 16] on icon at bounding box center [156, 17] width 12 height 12
type input "100%"
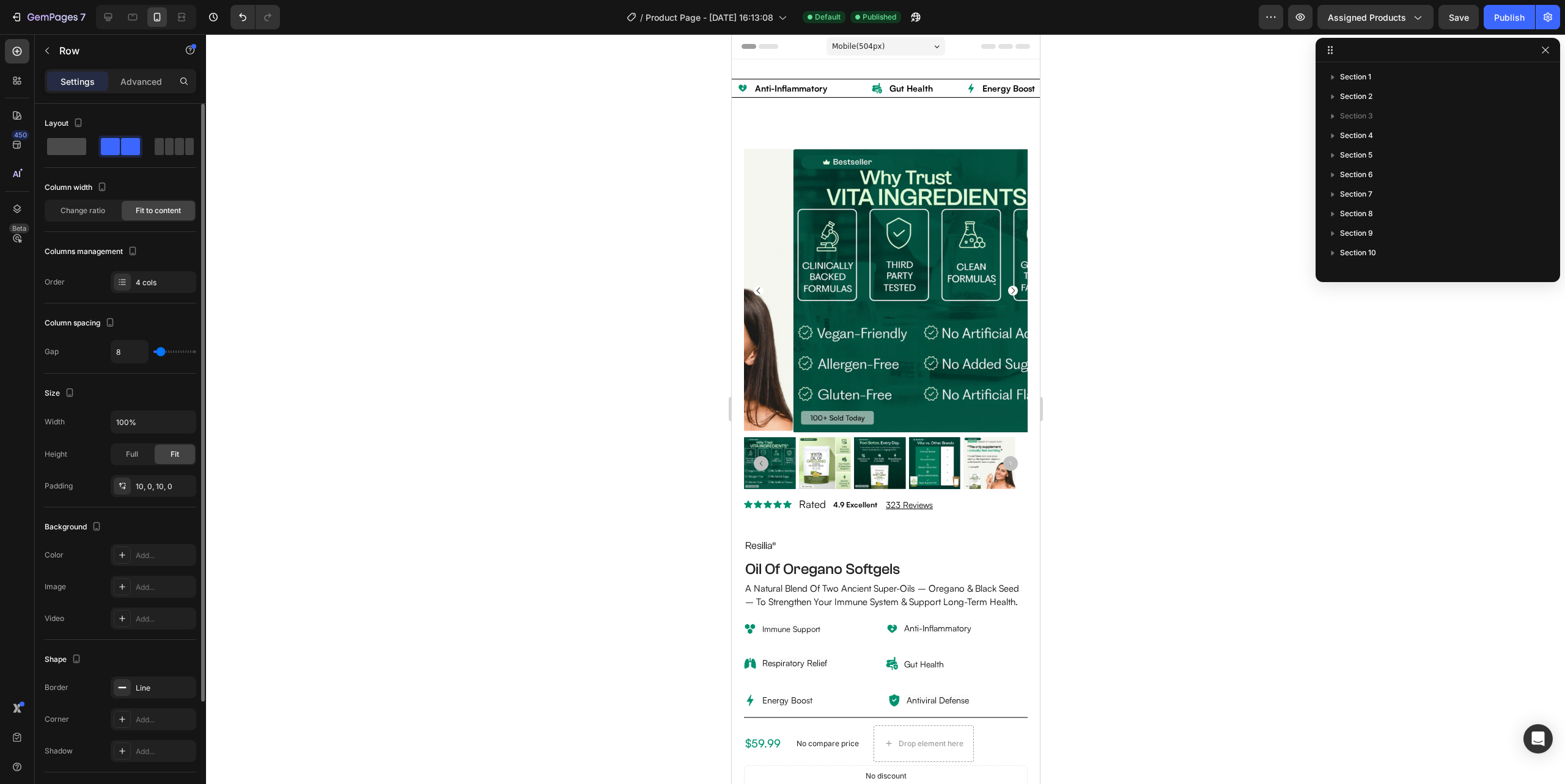
scroll to position [2205, 0]
click at [111, 13] on icon at bounding box center [109, 17] width 8 height 8
type input "1200"
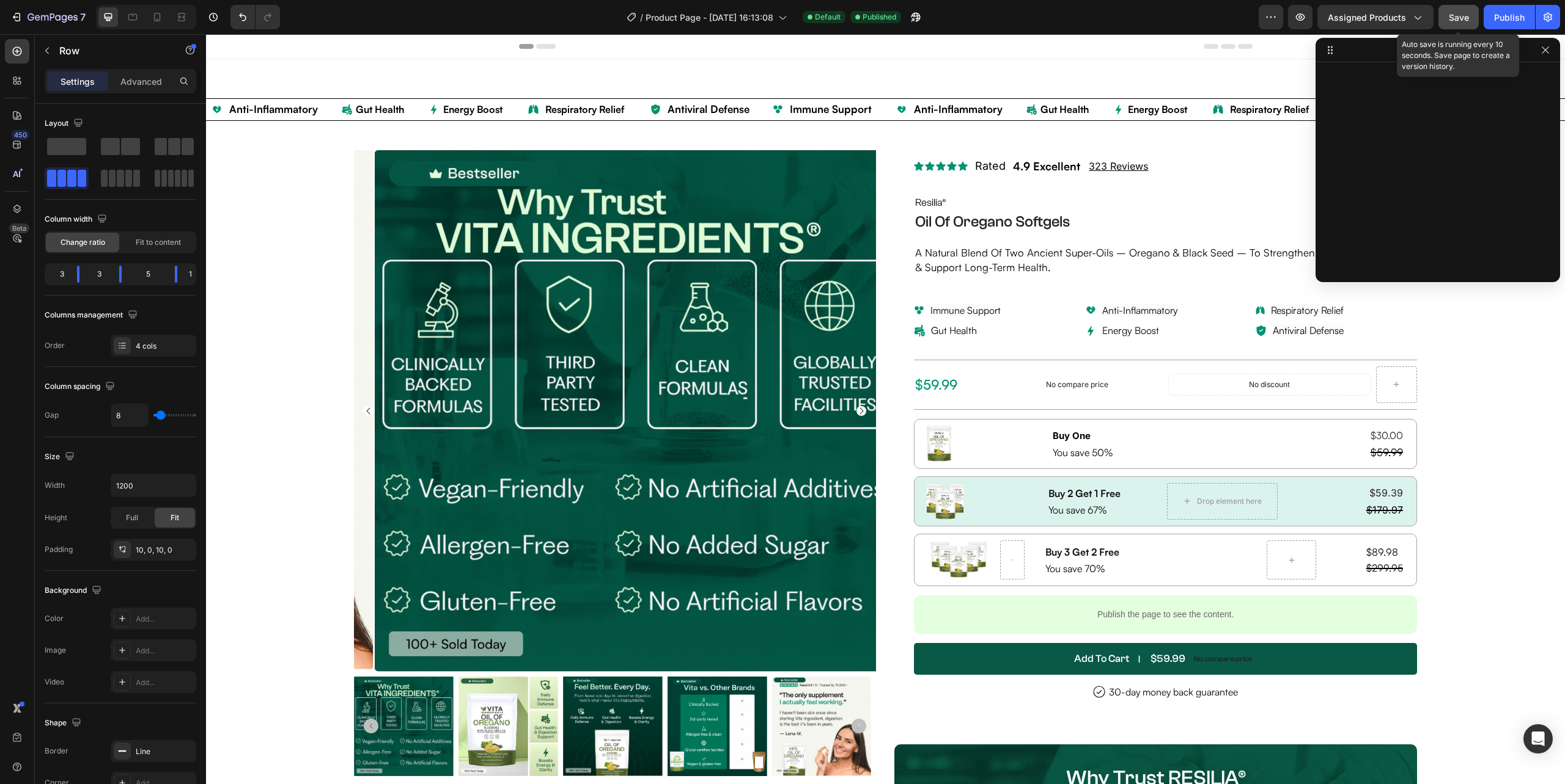
click at [1466, 17] on span "Save" at bounding box center [1458, 17] width 20 height 10
click at [1495, 15] on div "Publish" at bounding box center [1509, 17] width 31 height 13
click at [1349, 18] on span "Assigned Products" at bounding box center [1367, 17] width 78 height 13
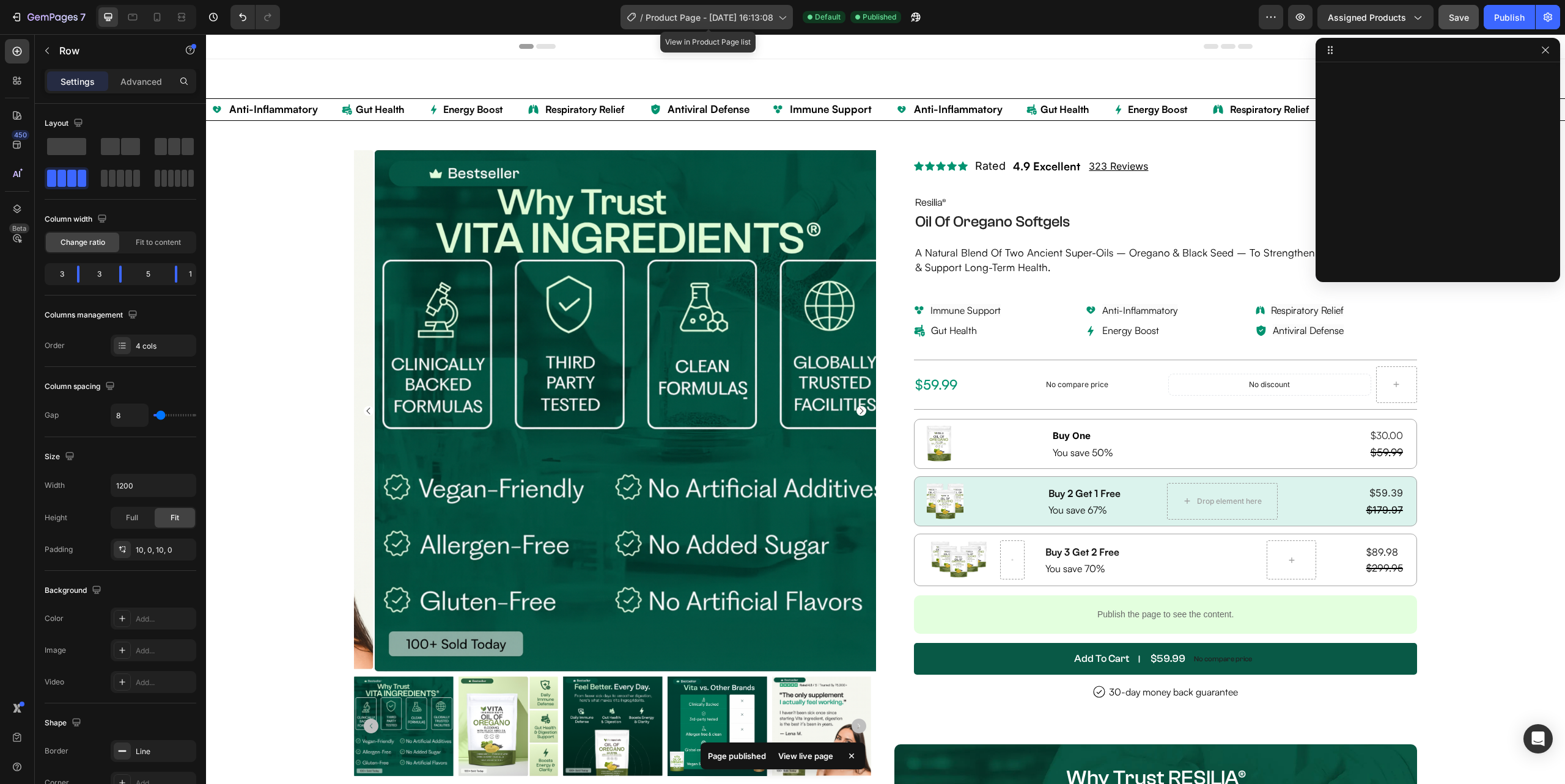
click at [754, 6] on div "/ Product Page - Sep 22, 16:13:08" at bounding box center [706, 17] width 172 height 25
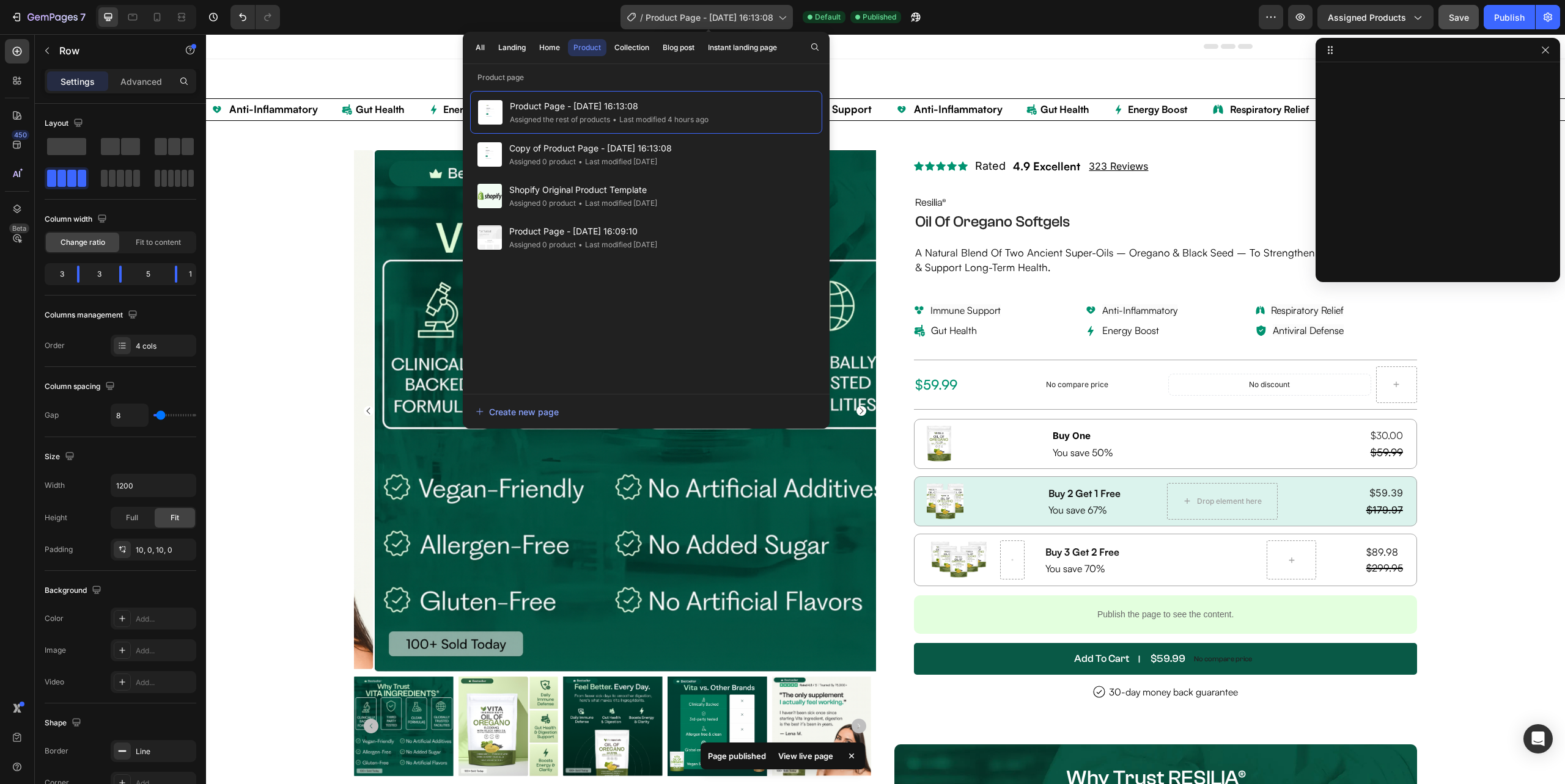
click at [754, 5] on div "/ Product Page - Sep 22, 16:13:08" at bounding box center [706, 17] width 172 height 25
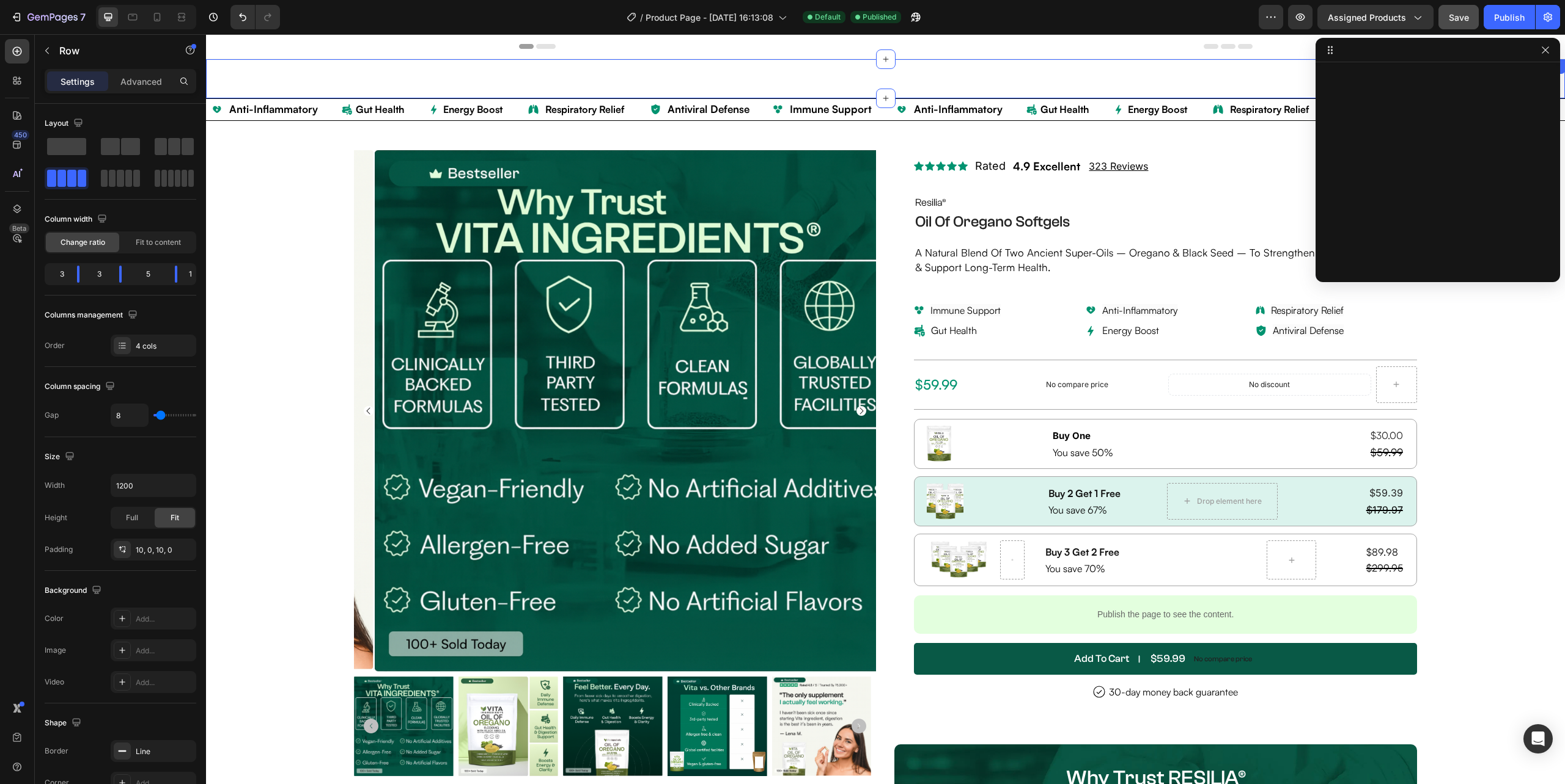
click at [1254, 77] on div "Image anti-inflammatory Text Block Row Image Gut Health Text Block Row Image En…" at bounding box center [885, 78] width 1359 height 39
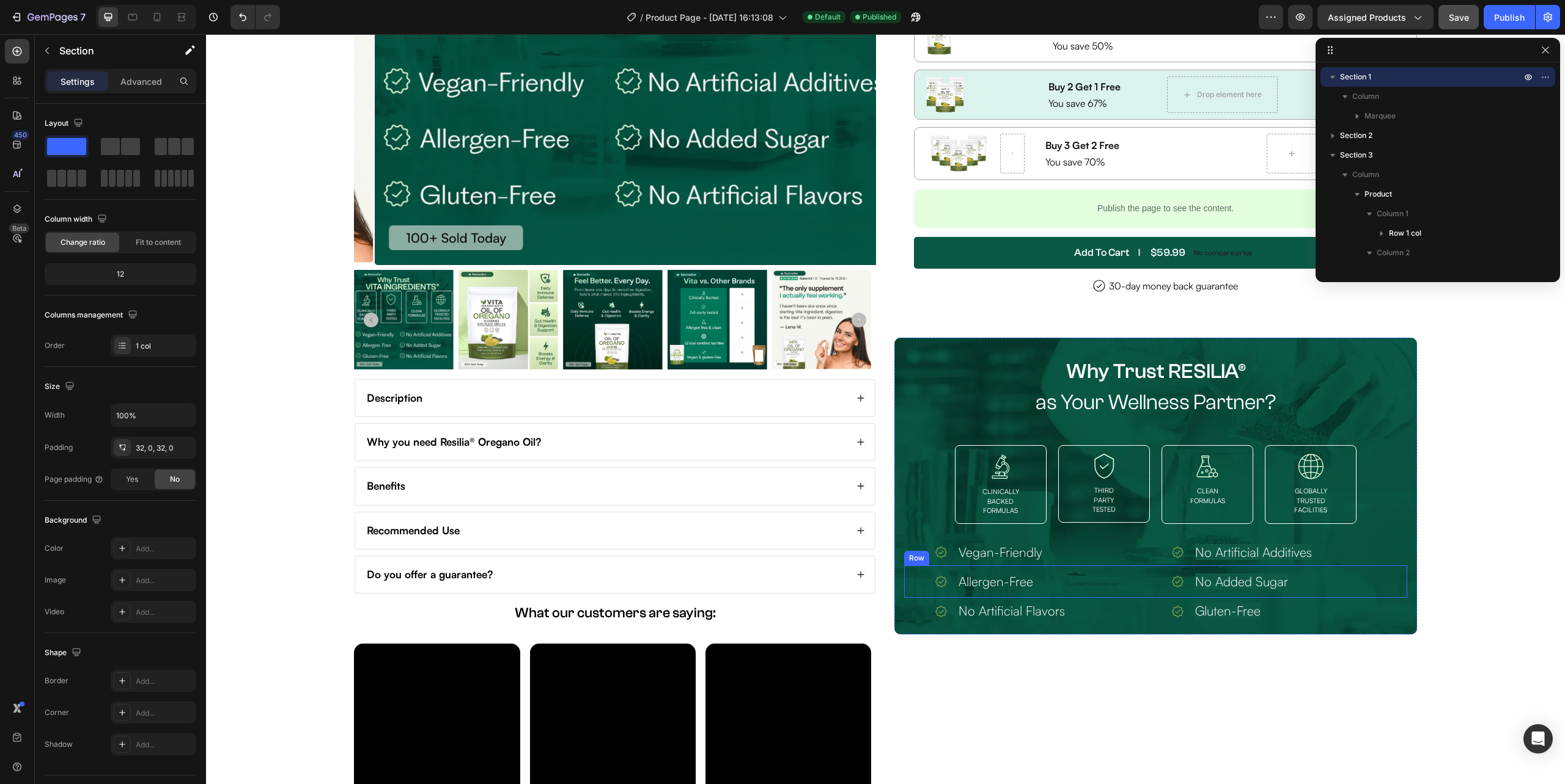
scroll to position [652, 0]
